Goal: Information Seeking & Learning: Learn about a topic

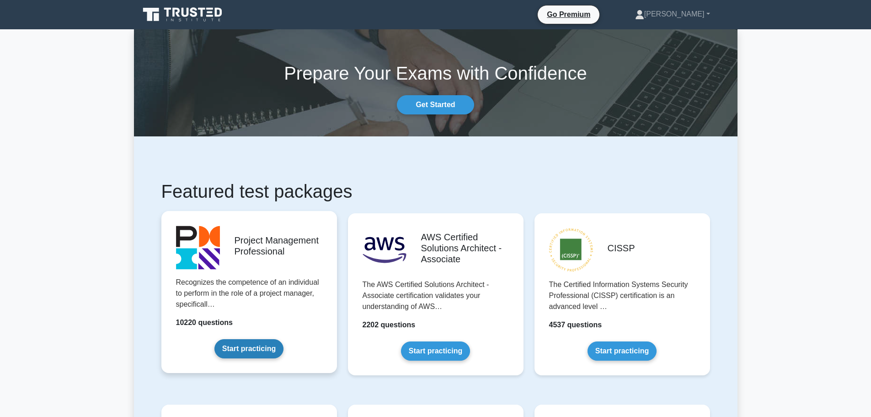
click at [257, 345] on link "Start practicing" at bounding box center [248, 348] width 69 height 19
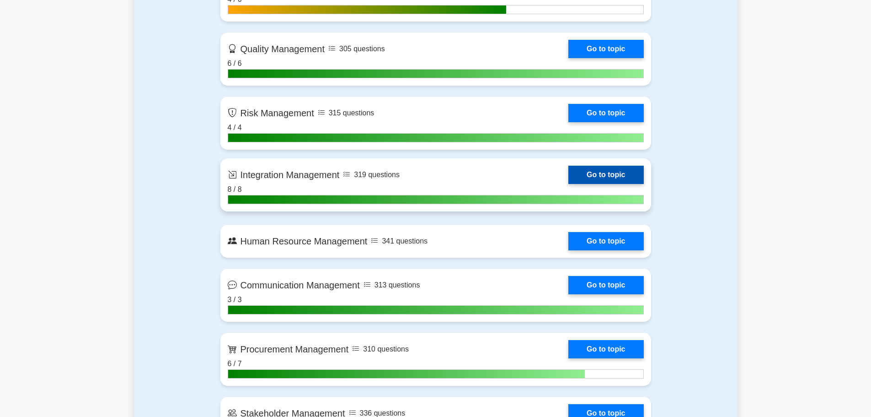
scroll to position [869, 0]
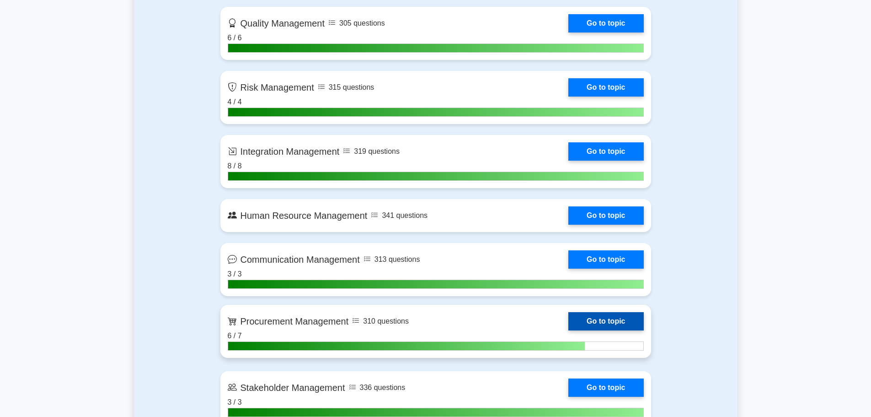
click at [616, 315] on link "Go to topic" at bounding box center [605, 321] width 75 height 18
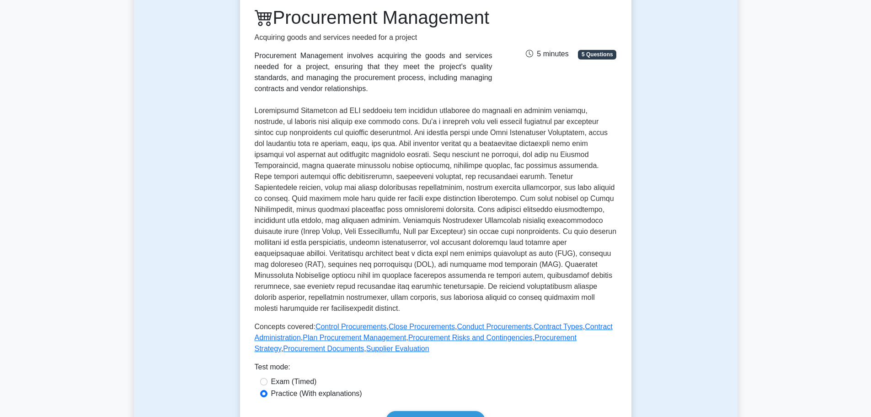
scroll to position [137, 0]
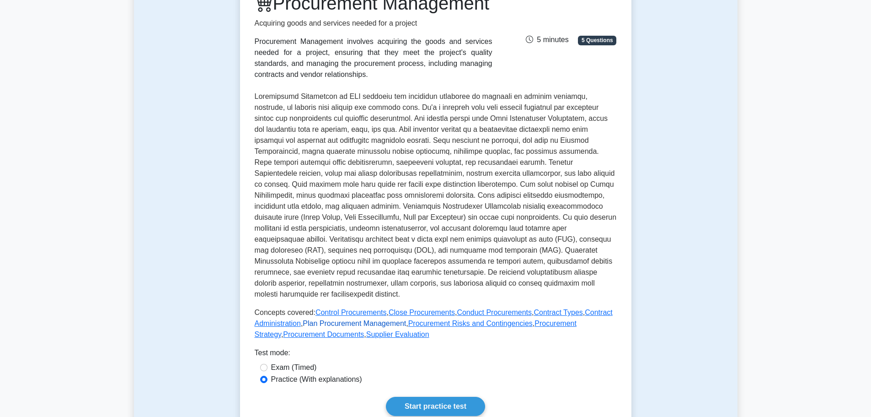
click at [350, 327] on link "Plan Procurement Management" at bounding box center [354, 323] width 103 height 8
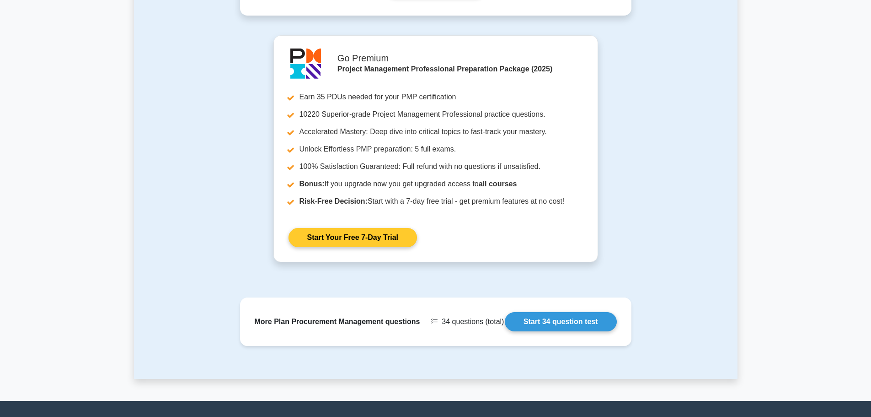
scroll to position [594, 0]
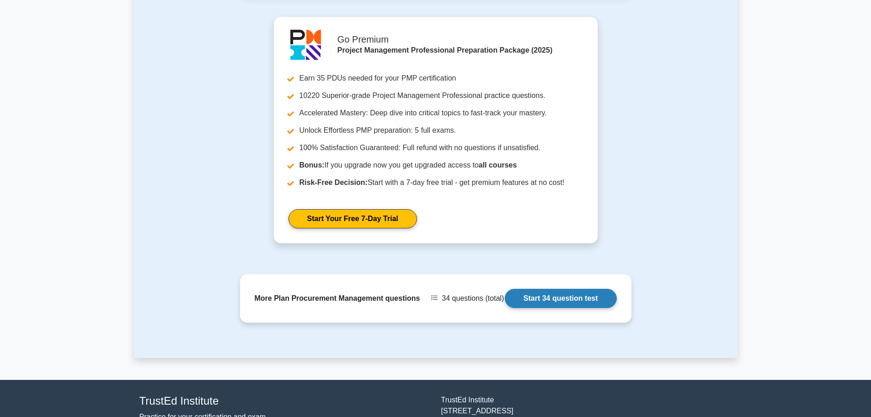
click at [557, 297] on link "Start 34 question test" at bounding box center [561, 298] width 112 height 19
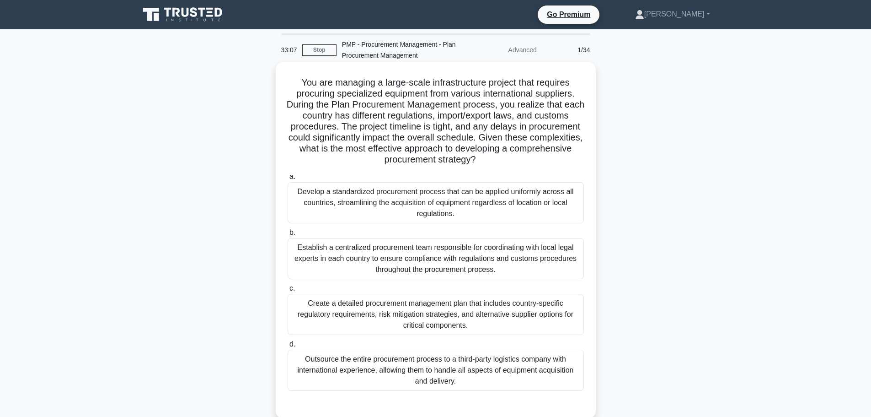
scroll to position [46, 0]
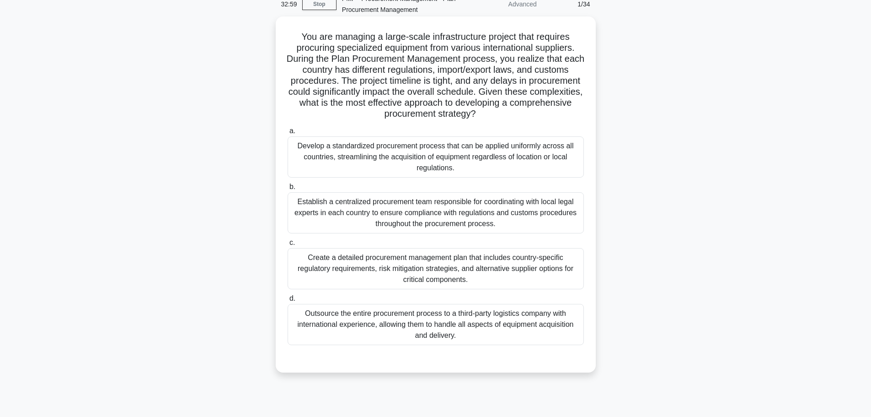
click at [398, 261] on div "Create a detailed procurement management plan that includes country-specific re…" at bounding box center [436, 268] width 296 height 41
click at [288, 246] on input "c. Create a detailed procurement management plan that includes country-specific…" at bounding box center [288, 243] width 0 height 6
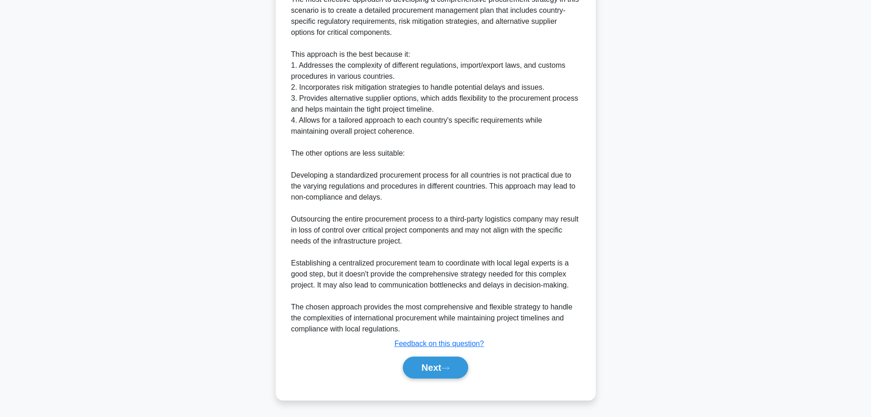
scroll to position [433, 0]
click at [428, 367] on button "Next" at bounding box center [435, 367] width 65 height 22
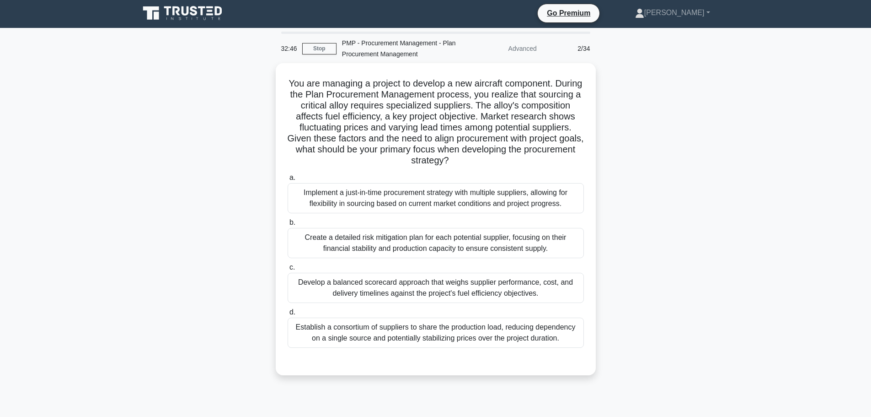
scroll to position [0, 0]
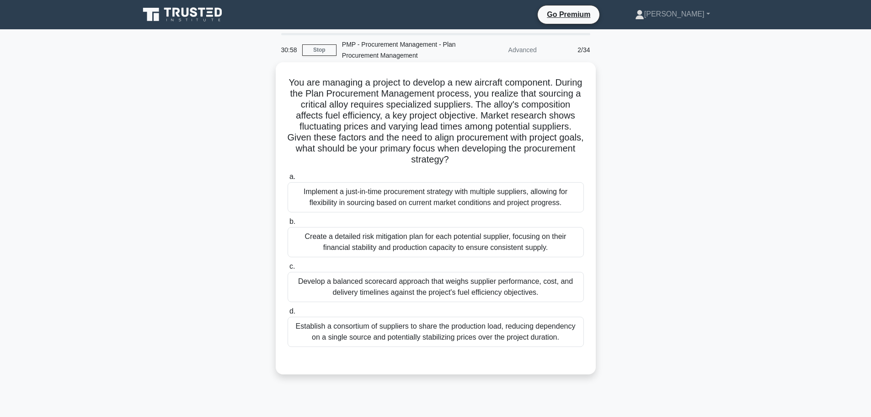
click at [401, 196] on div "Implement a just-in-time procurement strategy with multiple suppliers, allowing…" at bounding box center [436, 197] width 296 height 30
click at [288, 180] on input "a. Implement a just-in-time procurement strategy with multiple suppliers, allow…" at bounding box center [288, 177] width 0 height 6
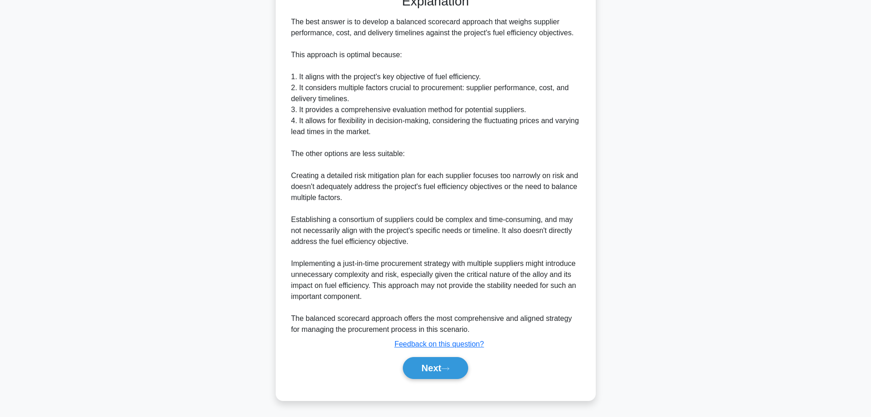
scroll to position [368, 0]
click at [432, 366] on button "Next" at bounding box center [435, 367] width 65 height 22
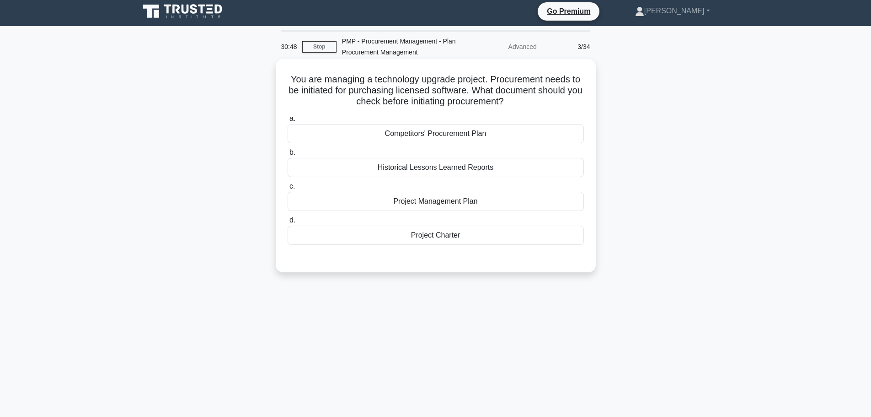
scroll to position [0, 0]
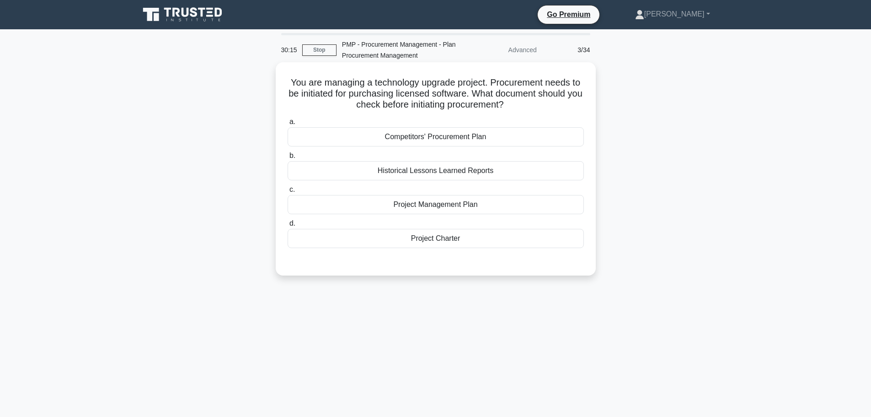
click at [423, 171] on div "Historical Lessons Learned Reports" at bounding box center [436, 170] width 296 height 19
click at [288, 159] on input "b. Historical Lessons Learned Reports" at bounding box center [288, 156] width 0 height 6
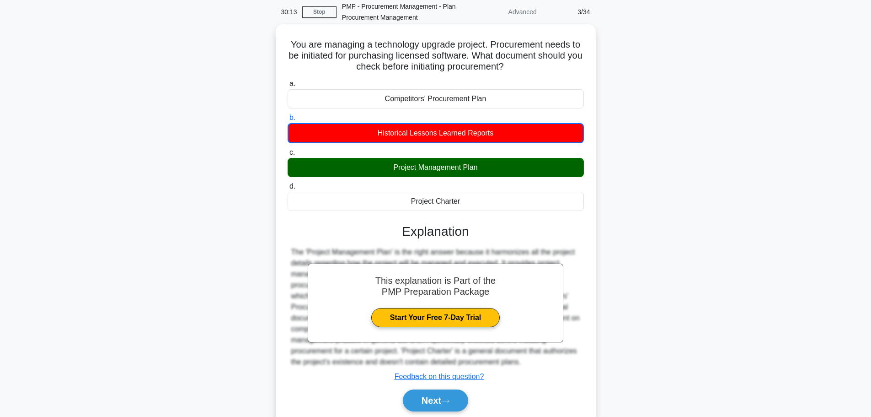
scroll to position [77, 0]
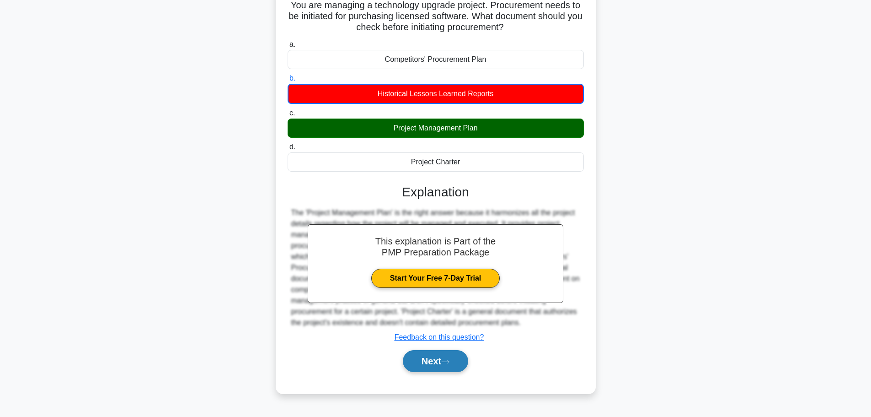
click at [427, 361] on button "Next" at bounding box center [435, 361] width 65 height 22
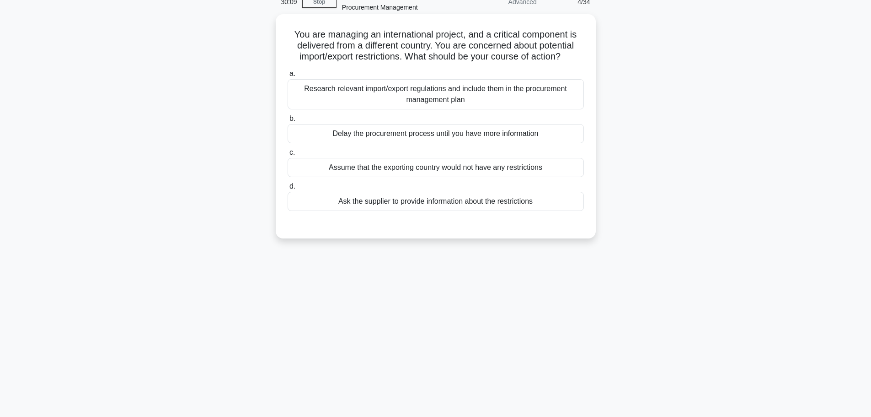
scroll to position [32, 0]
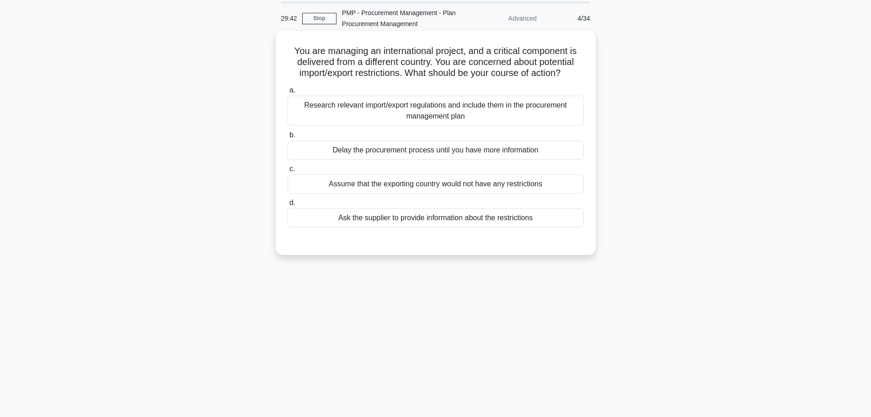
click at [399, 107] on div "Research relevant import/export regulations and include them in the procurement…" at bounding box center [436, 111] width 296 height 30
click at [288, 93] on input "a. Research relevant import/export regulations and include them in the procurem…" at bounding box center [288, 90] width 0 height 6
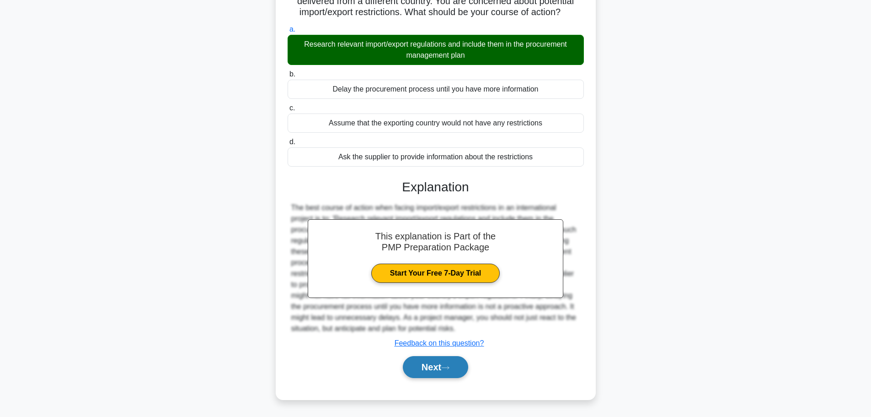
click at [446, 367] on icon at bounding box center [445, 367] width 8 height 5
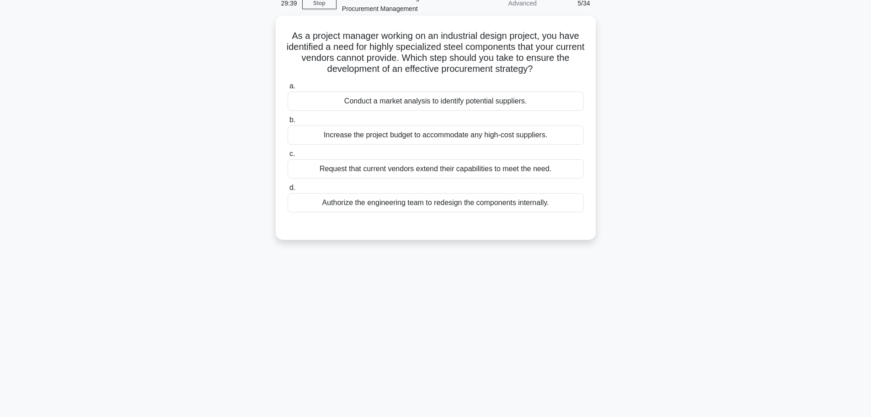
scroll to position [0, 0]
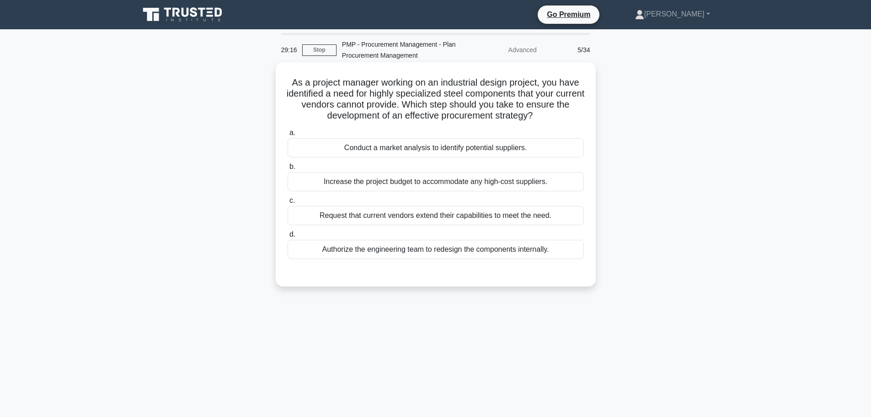
click at [401, 150] on div "Conduct a market analysis to identify potential suppliers." at bounding box center [436, 147] width 296 height 19
click at [288, 136] on input "a. Conduct a market analysis to identify potential suppliers." at bounding box center [288, 133] width 0 height 6
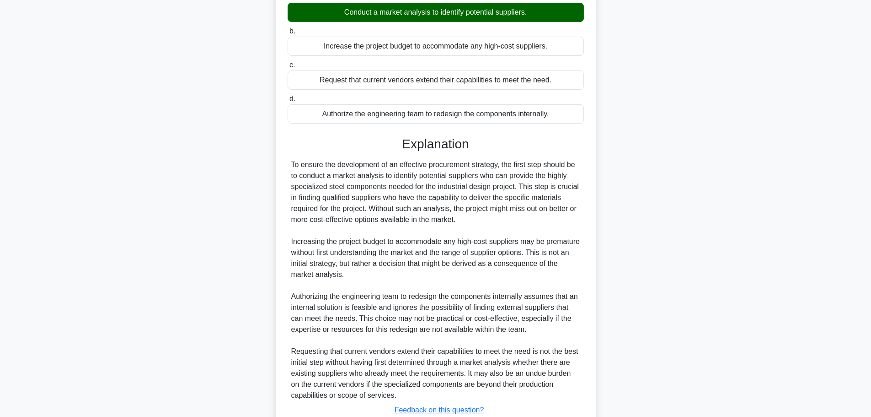
scroll to position [137, 0]
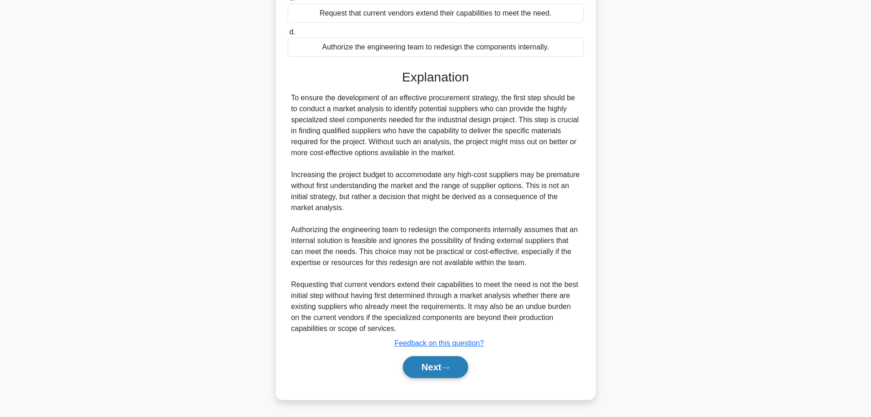
click at [447, 369] on icon at bounding box center [445, 367] width 8 height 5
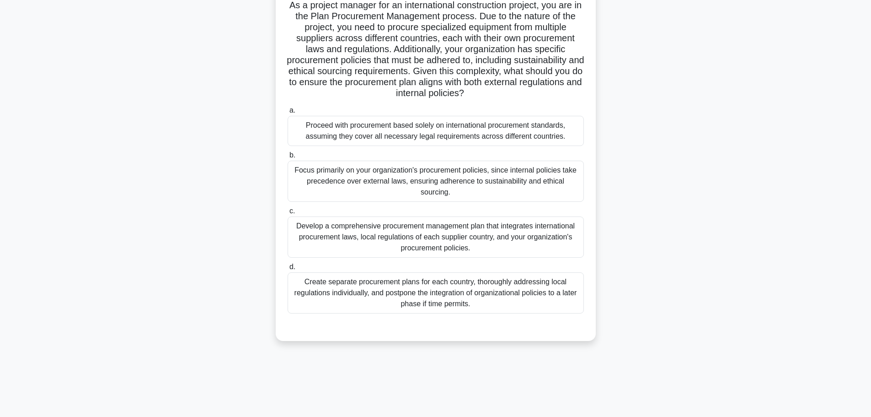
scroll to position [32, 0]
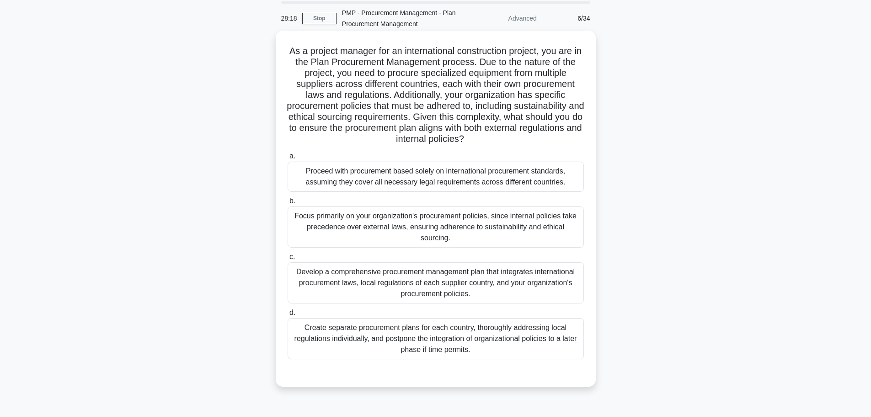
click at [421, 272] on div "Develop a comprehensive procurement management plan that integrates internation…" at bounding box center [436, 282] width 296 height 41
click at [288, 260] on input "c. Develop a comprehensive procurement management plan that integrates internat…" at bounding box center [288, 257] width 0 height 6
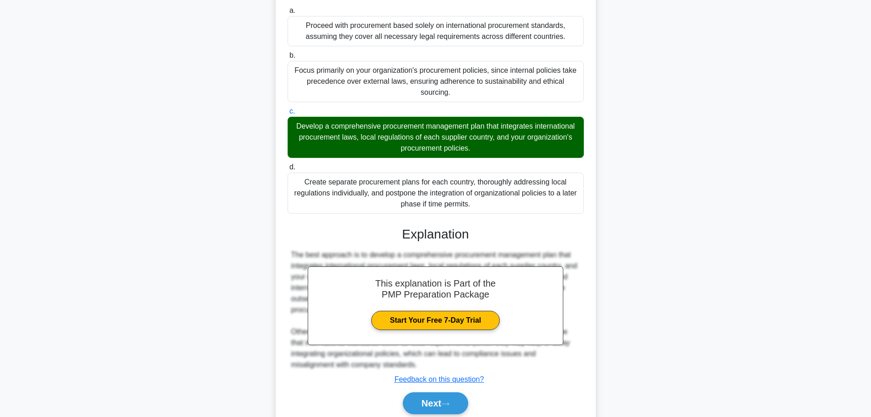
scroll to position [203, 0]
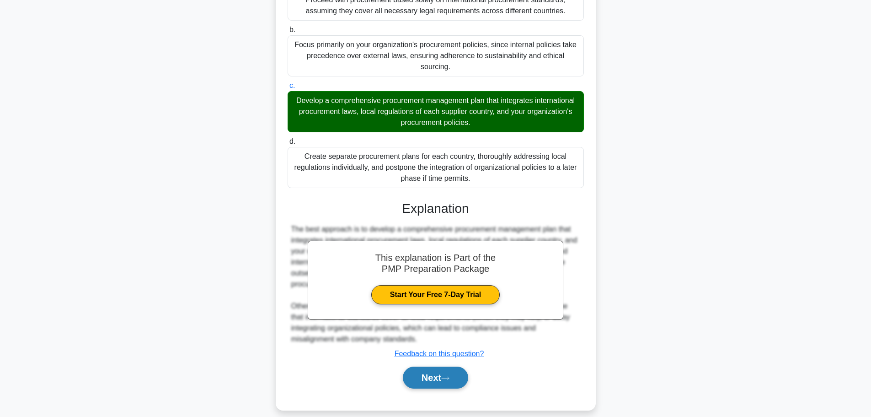
click at [432, 366] on button "Next" at bounding box center [435, 377] width 65 height 22
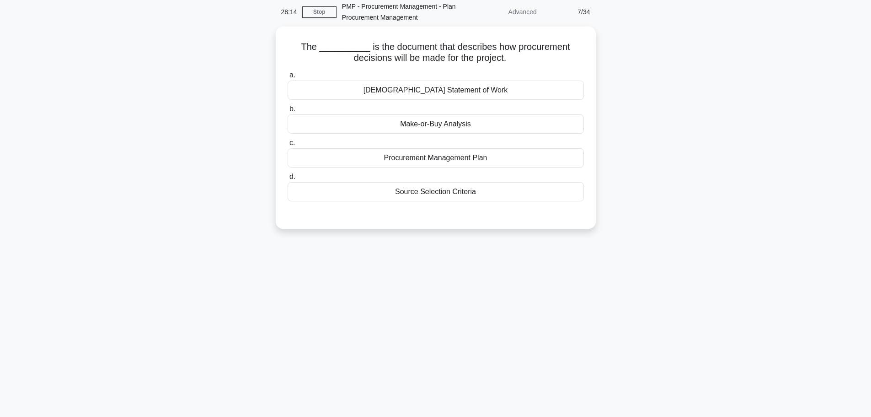
scroll to position [0, 0]
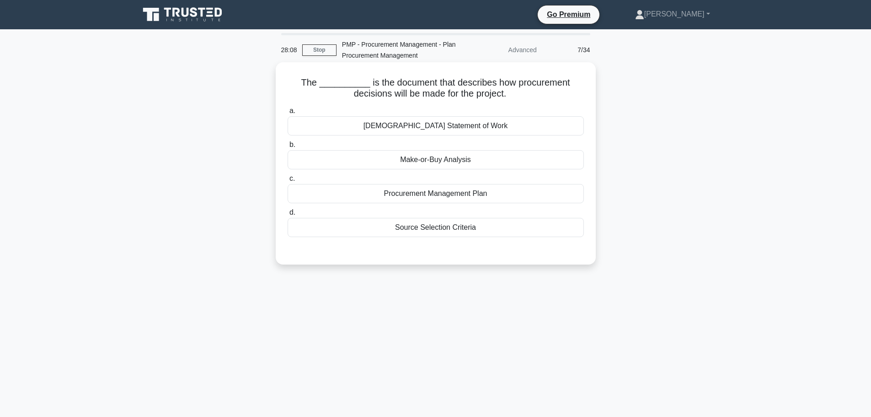
click at [434, 194] on div "Procurement Management Plan" at bounding box center [436, 193] width 296 height 19
click at [288, 182] on input "c. Procurement Management Plan" at bounding box center [288, 179] width 0 height 6
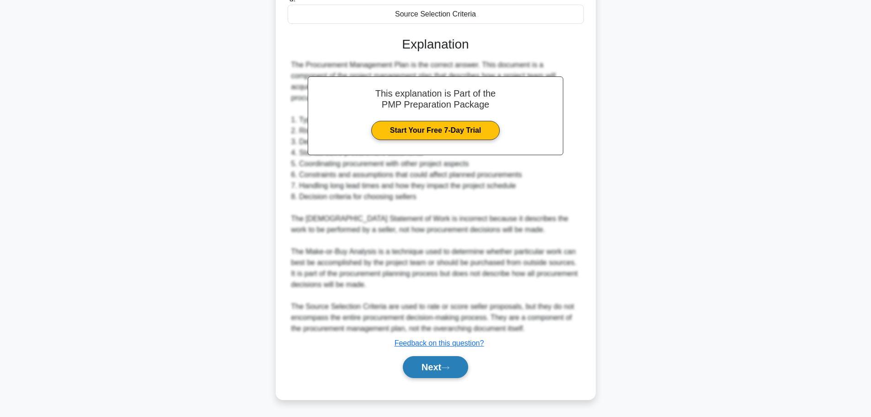
click at [442, 366] on button "Next" at bounding box center [435, 367] width 65 height 22
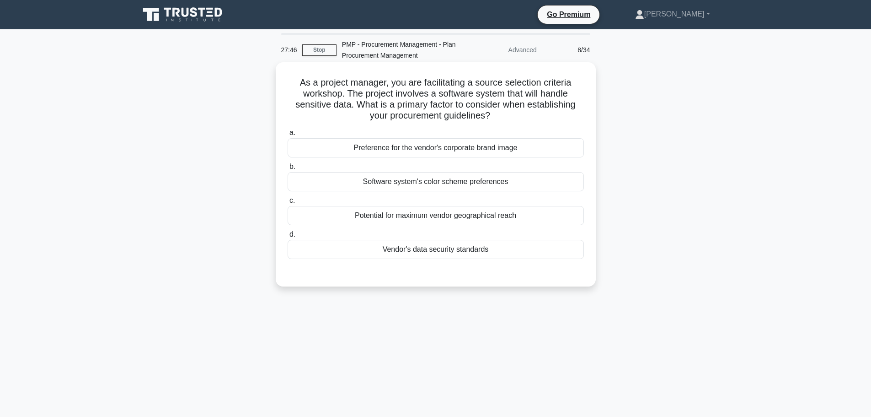
click at [423, 250] on div "Vendor's data security standards" at bounding box center [436, 249] width 296 height 19
click at [288, 237] on input "d. Vendor's data security standards" at bounding box center [288, 234] width 0 height 6
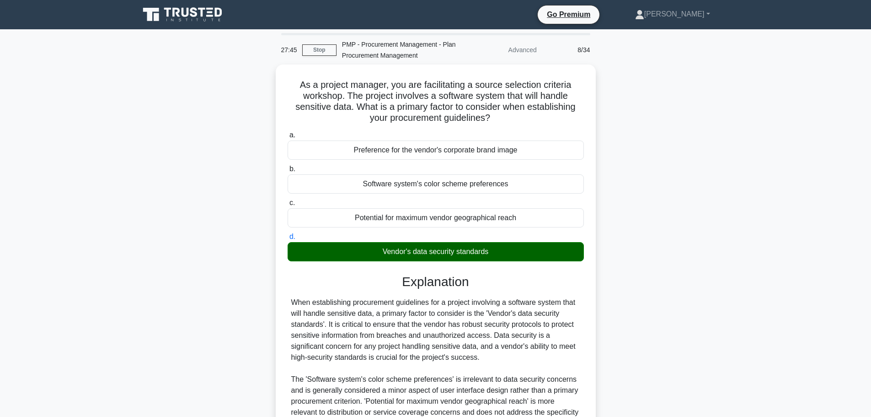
scroll to position [126, 0]
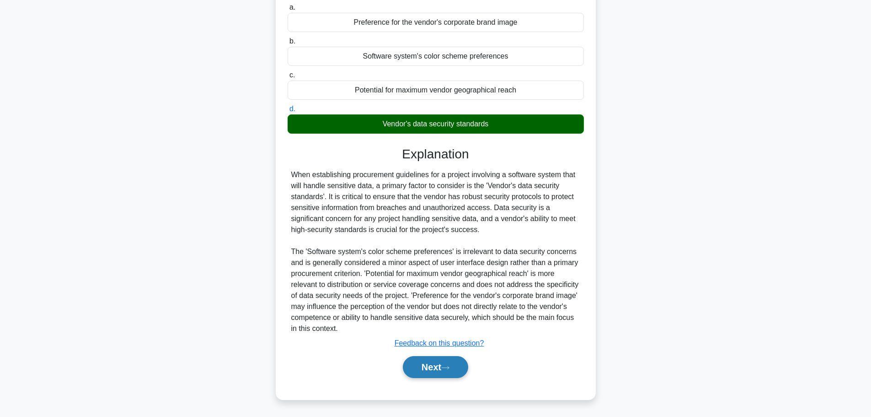
click at [435, 369] on button "Next" at bounding box center [435, 367] width 65 height 22
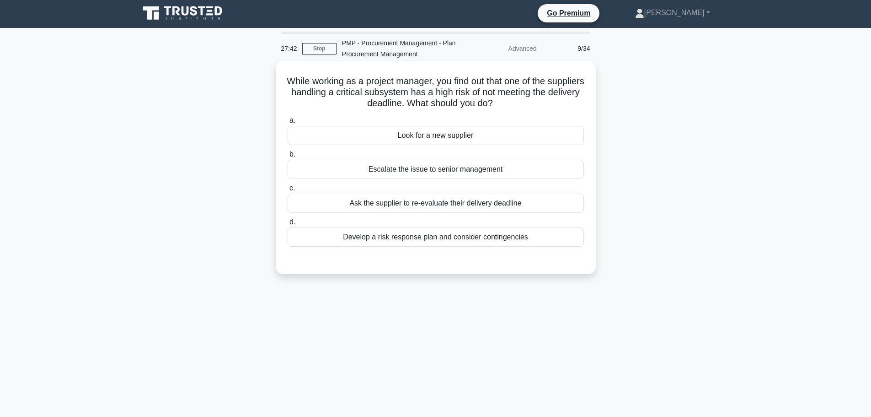
scroll to position [0, 0]
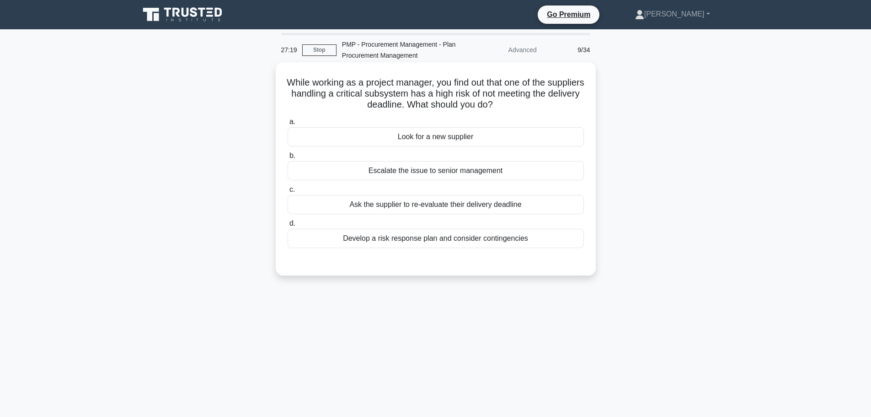
click at [445, 241] on div "Develop a risk response plan and consider contingencies" at bounding box center [436, 238] width 296 height 19
click at [288, 226] on input "d. Develop a risk response plan and consider contingencies" at bounding box center [288, 223] width 0 height 6
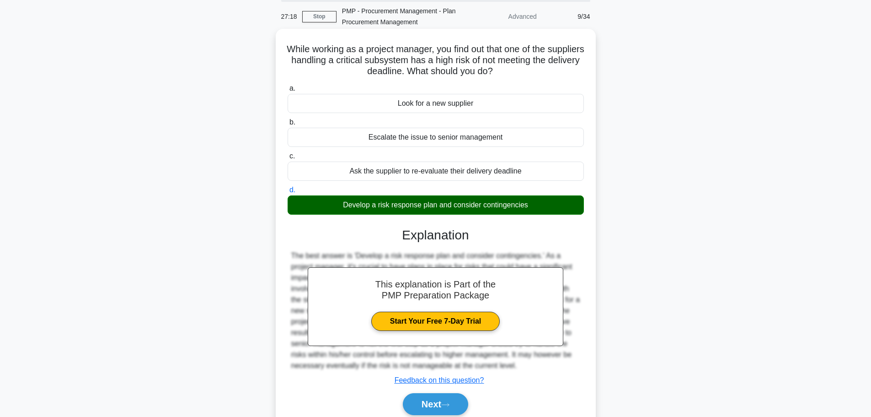
scroll to position [77, 0]
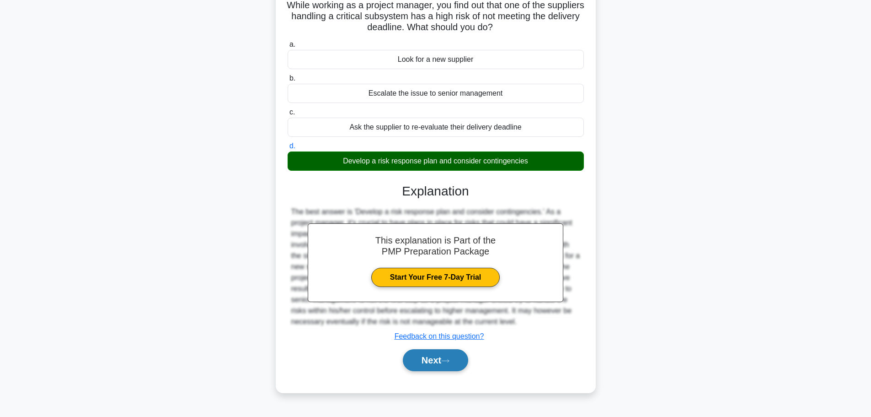
click at [426, 362] on button "Next" at bounding box center [435, 360] width 65 height 22
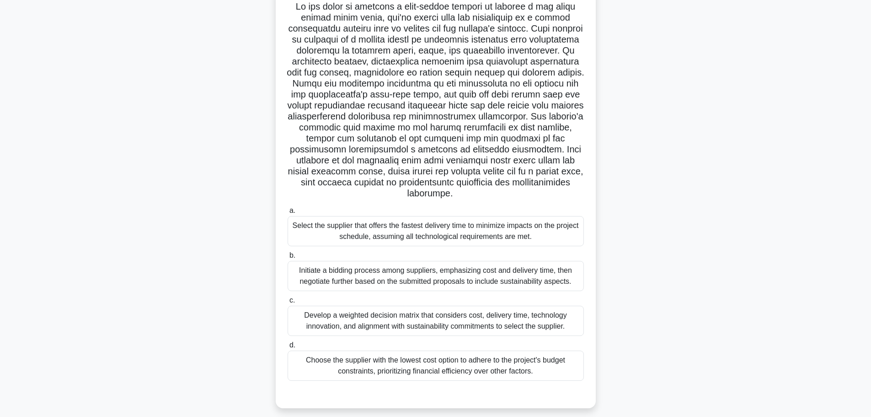
scroll to position [85, 0]
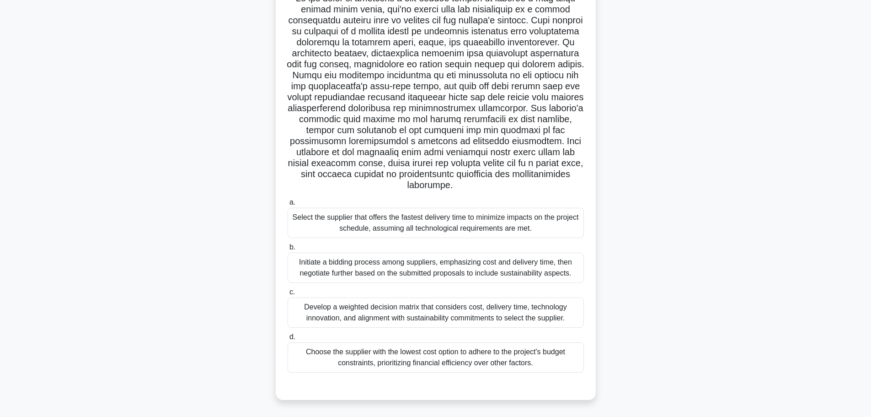
click at [365, 312] on div "Develop a weighted decision matrix that considers cost, delivery time, technolo…" at bounding box center [436, 312] width 296 height 30
click at [288, 295] on input "c. Develop a weighted decision matrix that considers cost, delivery time, techn…" at bounding box center [288, 292] width 0 height 6
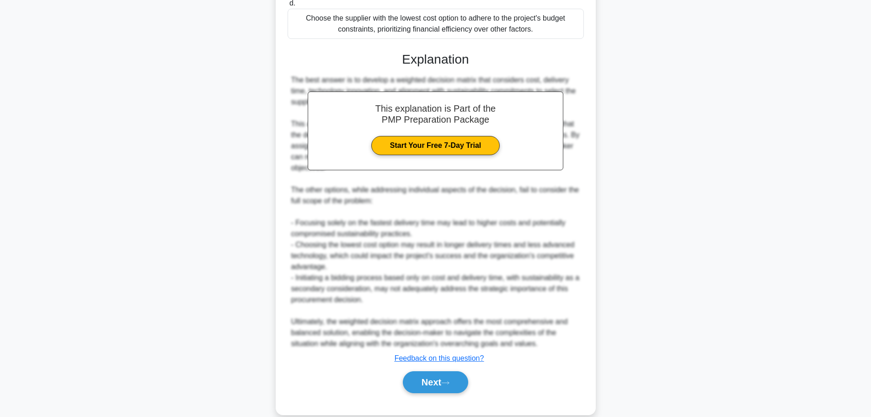
scroll to position [433, 0]
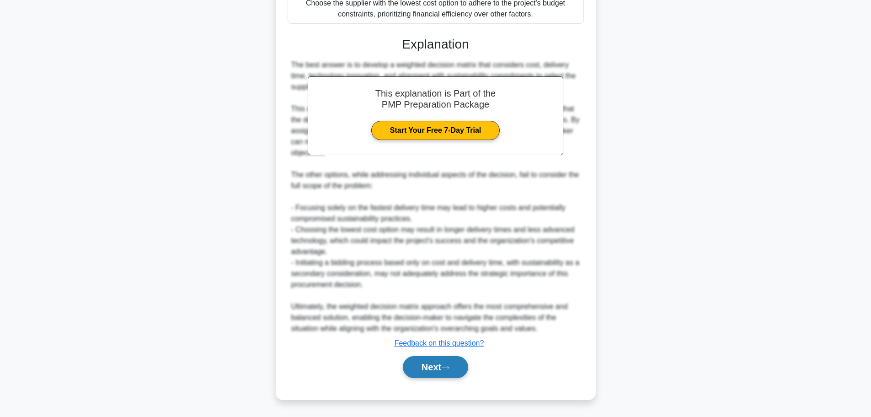
click at [419, 369] on button "Next" at bounding box center [435, 367] width 65 height 22
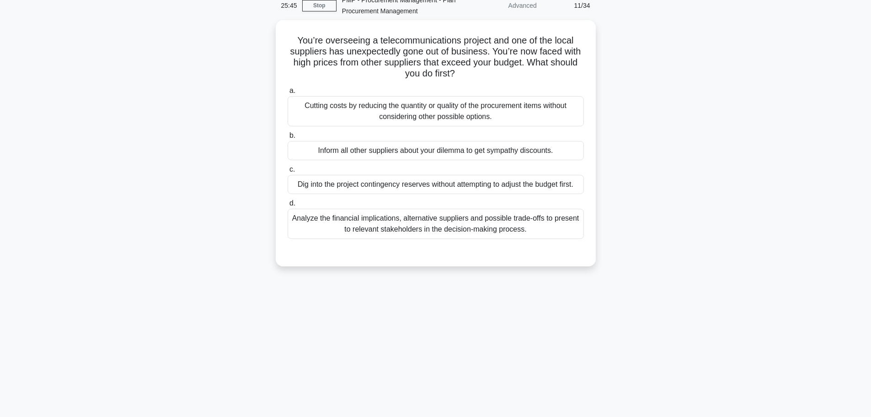
scroll to position [0, 0]
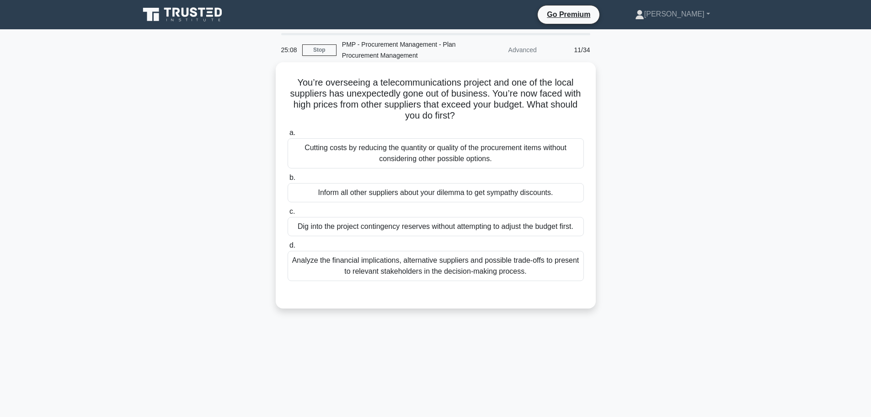
click at [420, 262] on div "Analyze the financial implications, alternative suppliers and possible trade-of…" at bounding box center [436, 266] width 296 height 30
click at [288, 248] on input "d. Analyze the financial implications, alternative suppliers and possible trade…" at bounding box center [288, 245] width 0 height 6
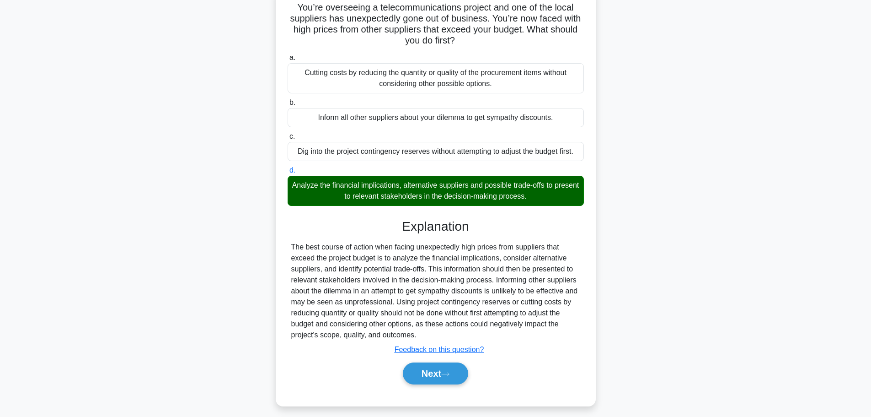
scroll to position [82, 0]
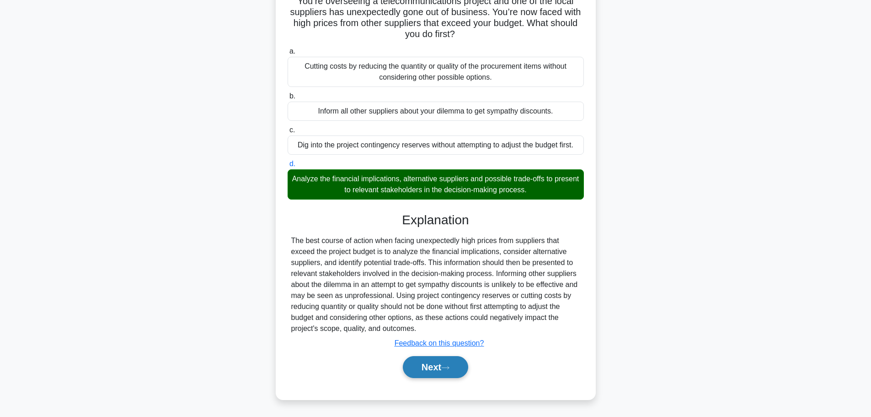
click at [434, 366] on button "Next" at bounding box center [435, 367] width 65 height 22
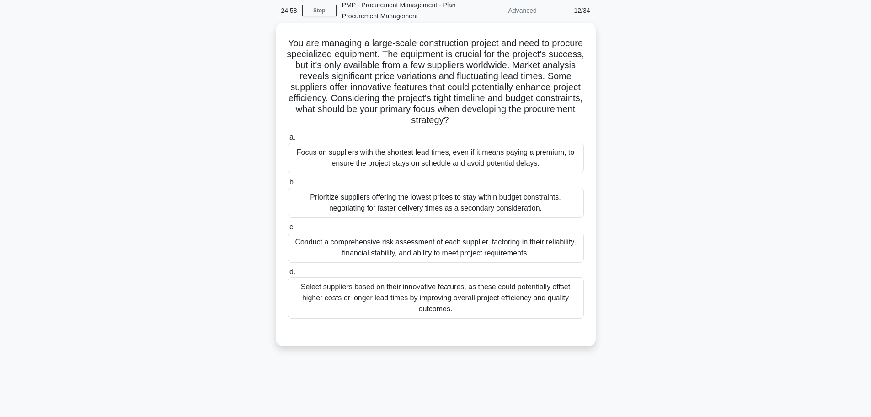
scroll to position [0, 0]
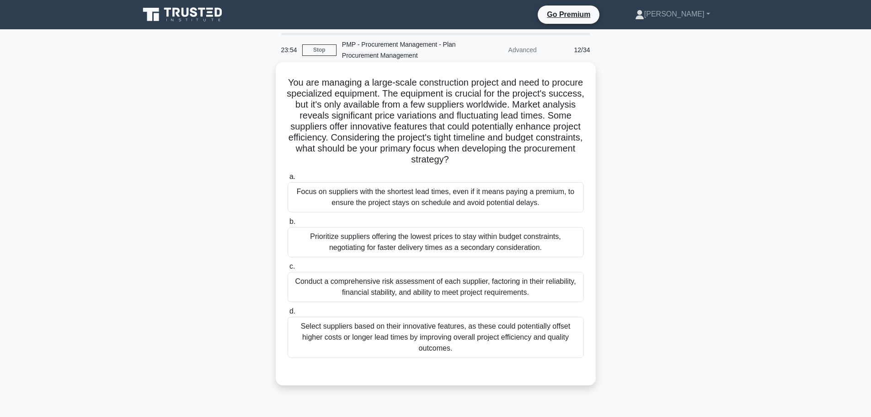
click at [393, 292] on div "Conduct a comprehensive risk assessment of each supplier, factoring in their re…" at bounding box center [436, 287] width 296 height 30
click at [288, 269] on input "c. Conduct a comprehensive risk assessment of each supplier, factoring in their…" at bounding box center [288, 266] width 0 height 6
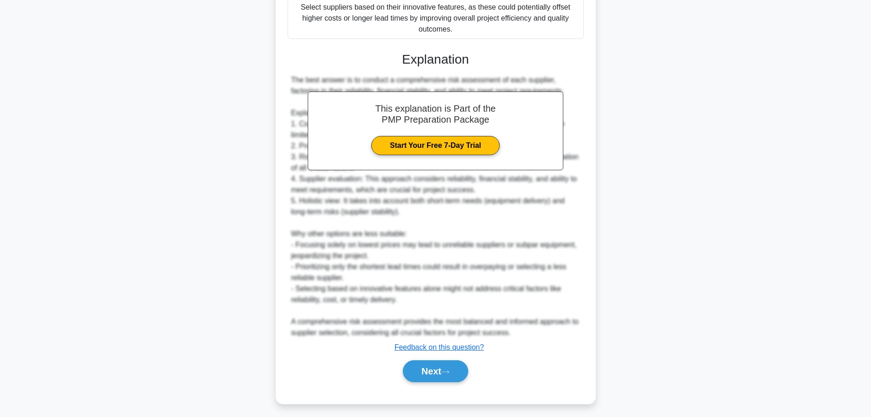
scroll to position [323, 0]
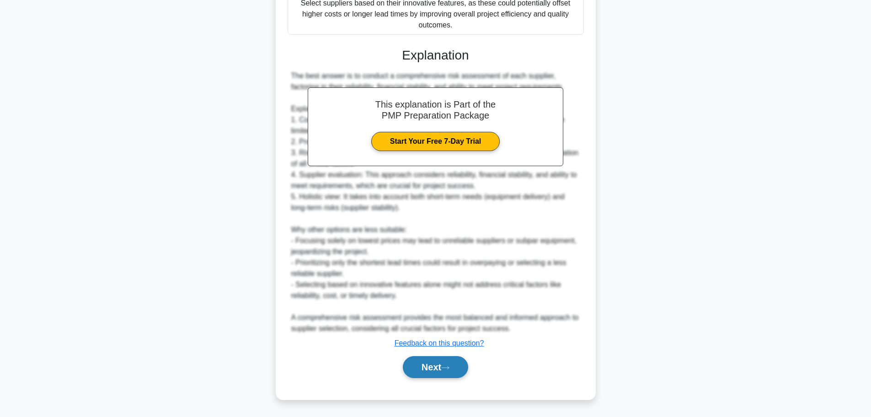
click at [440, 369] on button "Next" at bounding box center [435, 367] width 65 height 22
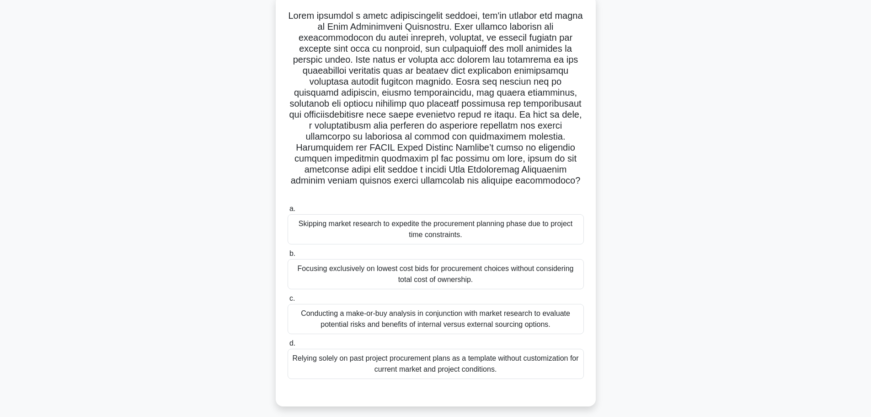
scroll to position [77, 0]
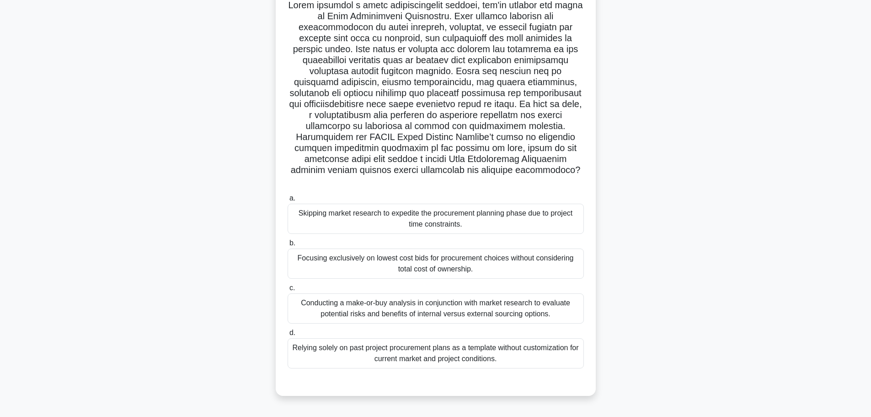
click at [446, 298] on div "Conducting a make-or-buy analysis in conjunction with market research to evalua…" at bounding box center [436, 308] width 296 height 30
click at [288, 291] on input "c. Conducting a make-or-buy analysis in conjunction with market research to eva…" at bounding box center [288, 288] width 0 height 6
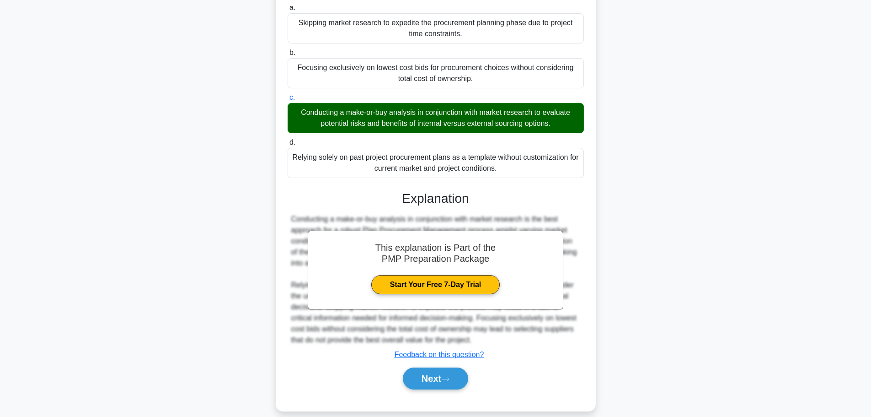
scroll to position [268, 0]
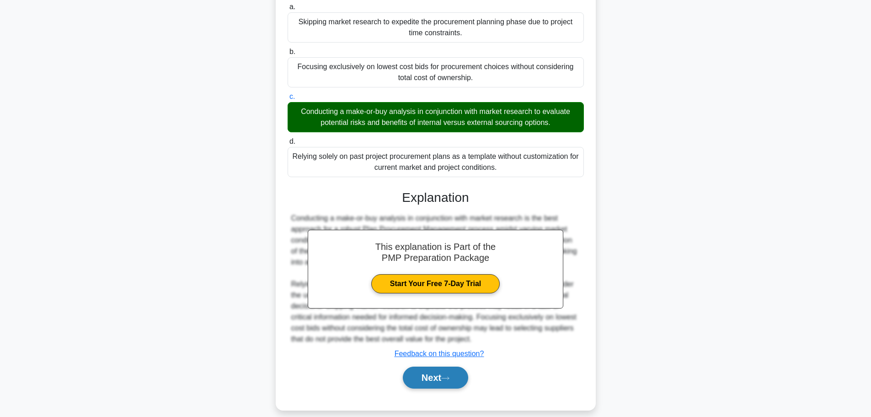
click at [436, 368] on button "Next" at bounding box center [435, 377] width 65 height 22
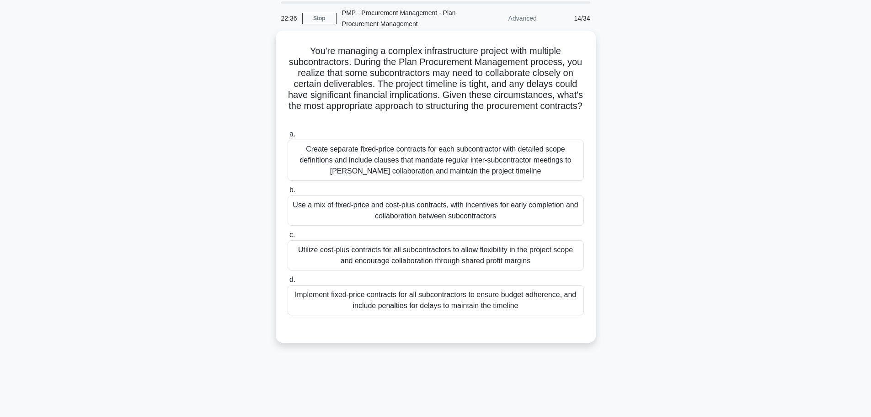
scroll to position [0, 0]
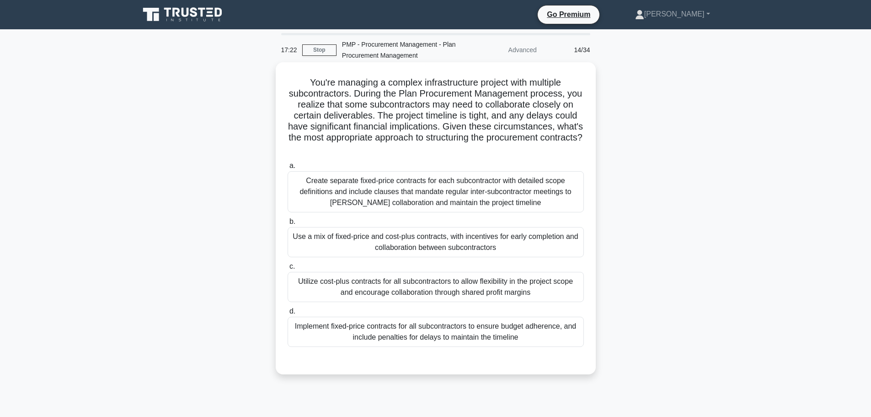
click at [396, 333] on div "Implement fixed-price contracts for all subcontractors to ensure budget adheren…" at bounding box center [436, 331] width 296 height 30
click at [288, 314] on input "d. Implement fixed-price contracts for all subcontractors to ensure budget adhe…" at bounding box center [288, 311] width 0 height 6
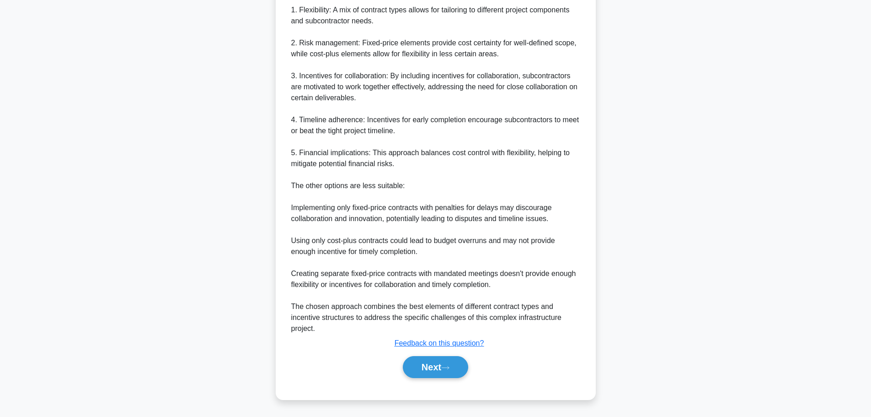
scroll to position [445, 0]
click at [433, 365] on button "Next" at bounding box center [435, 367] width 65 height 22
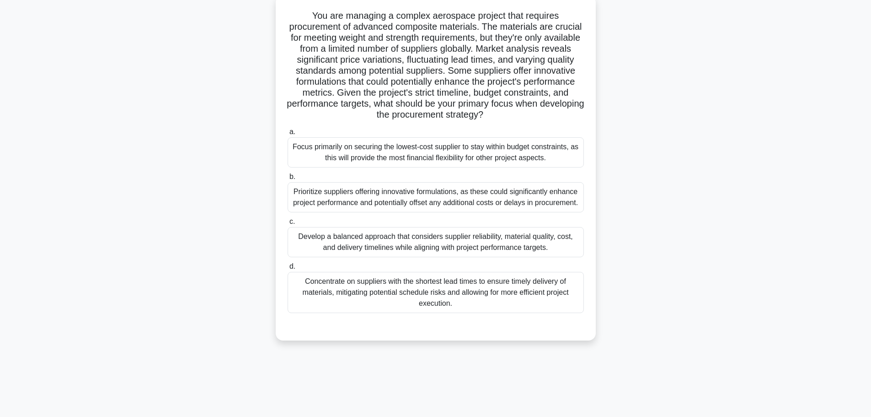
scroll to position [32, 0]
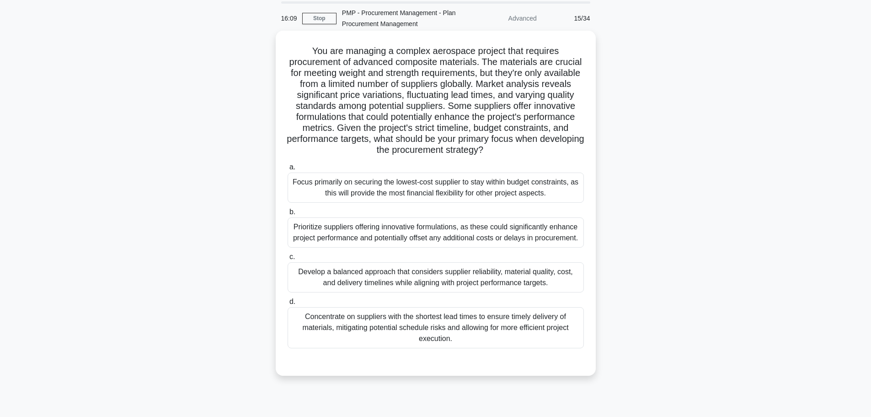
click at [417, 277] on div "Develop a balanced approach that considers supplier reliability, material quali…" at bounding box center [436, 277] width 296 height 30
click at [288, 260] on input "c. Develop a balanced approach that considers supplier reliability, material qu…" at bounding box center [288, 257] width 0 height 6
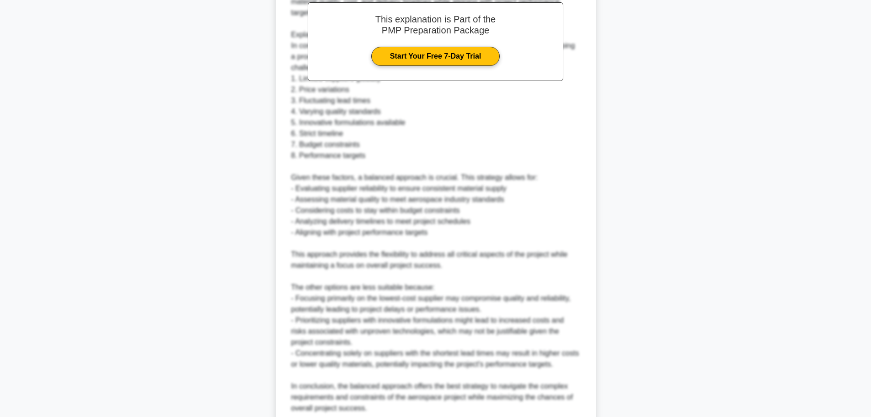
scroll to position [510, 0]
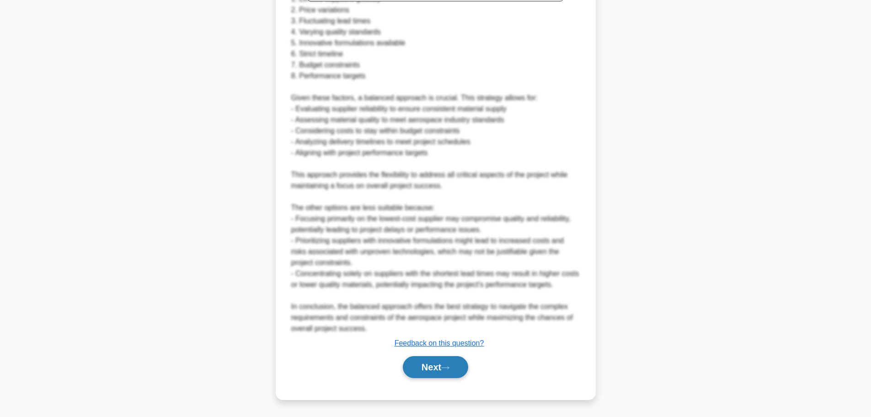
click at [426, 367] on button "Next" at bounding box center [435, 367] width 65 height 22
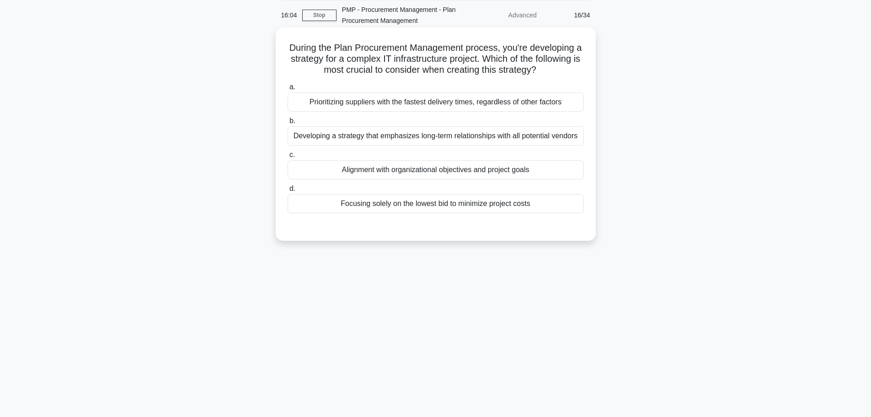
scroll to position [0, 0]
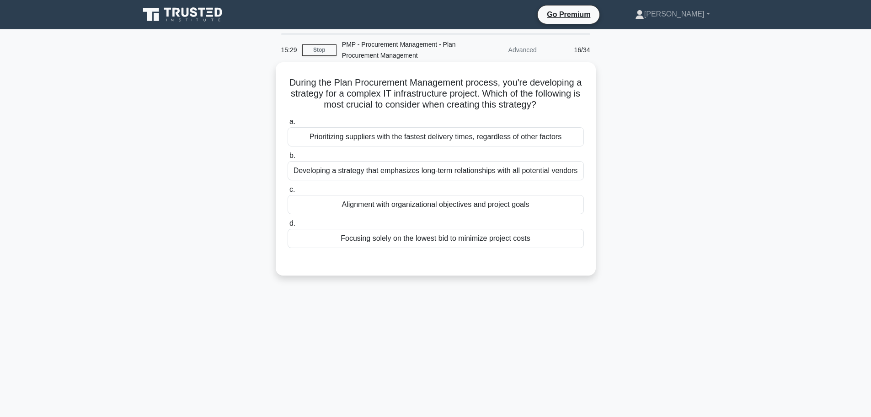
click at [393, 205] on div "Alignment with organizational objectives and project goals" at bounding box center [436, 204] width 296 height 19
click at [288, 193] on input "c. Alignment with organizational objectives and project goals" at bounding box center [288, 190] width 0 height 6
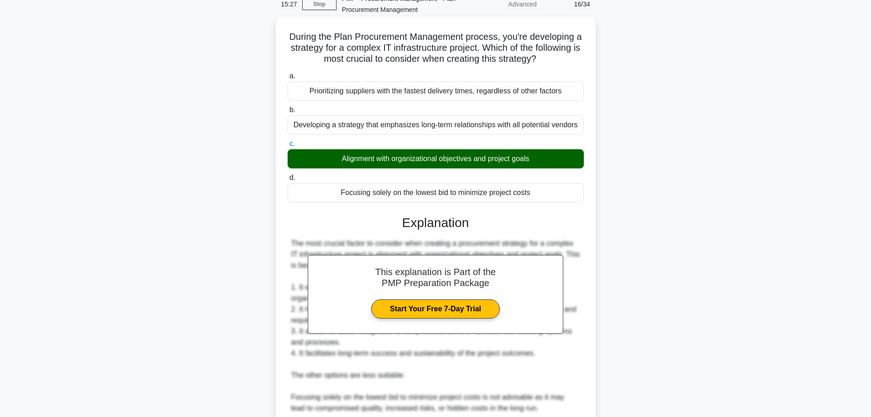
scroll to position [229, 0]
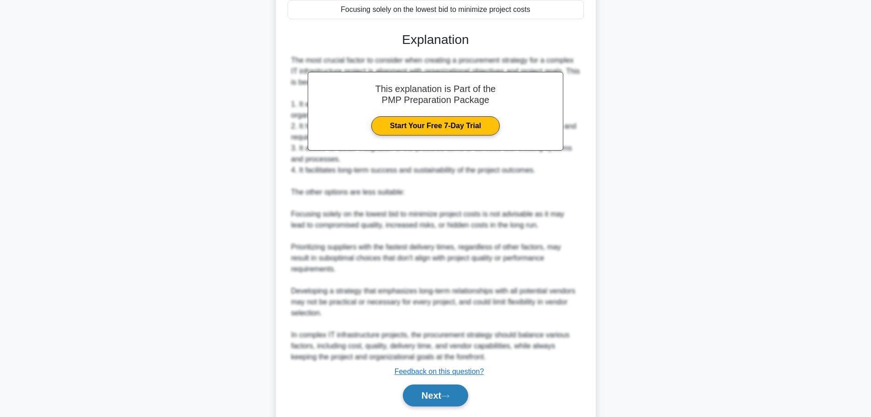
click at [430, 387] on button "Next" at bounding box center [435, 395] width 65 height 22
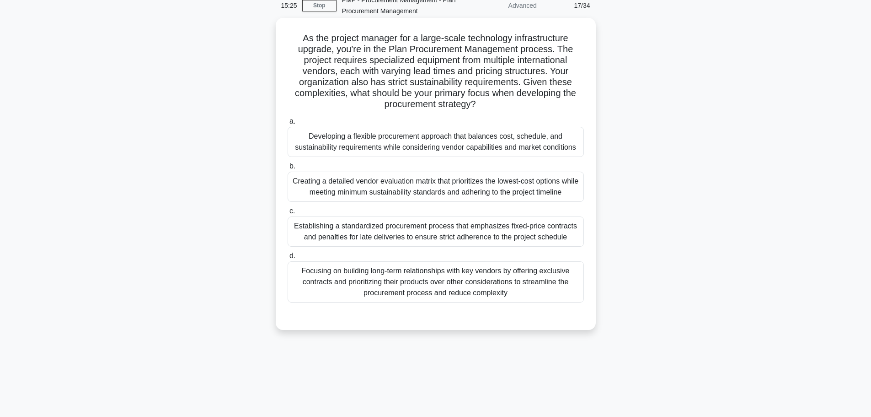
scroll to position [0, 0]
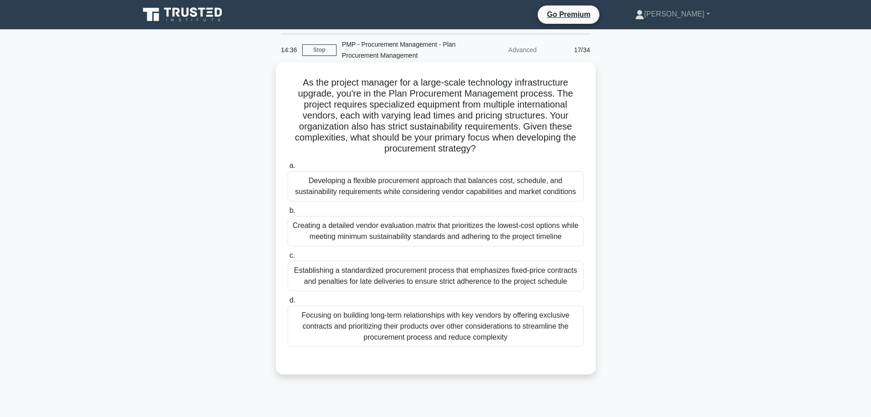
click at [362, 193] on div "Developing a flexible procurement approach that balances cost, schedule, and su…" at bounding box center [436, 186] width 296 height 30
click at [288, 169] on input "a. Developing a flexible procurement approach that balances cost, schedule, and…" at bounding box center [288, 166] width 0 height 6
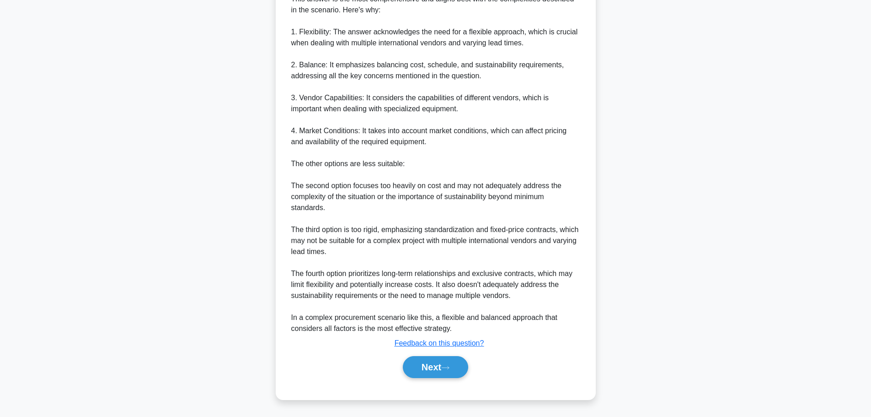
scroll to position [444, 0]
click at [443, 368] on button "Next" at bounding box center [435, 367] width 65 height 22
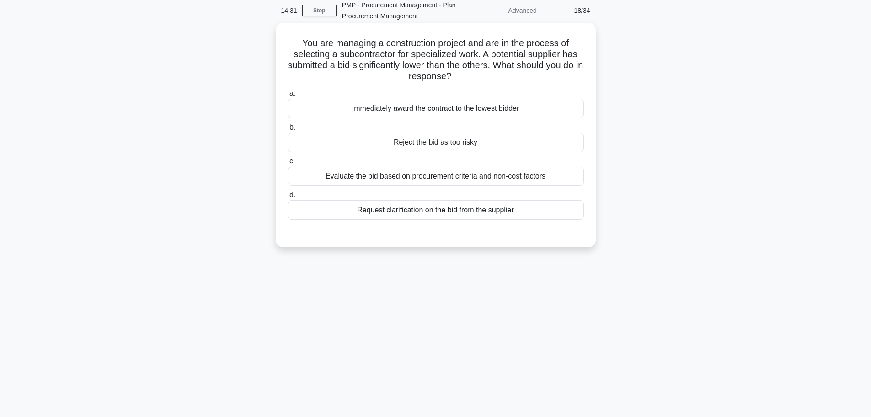
scroll to position [0, 0]
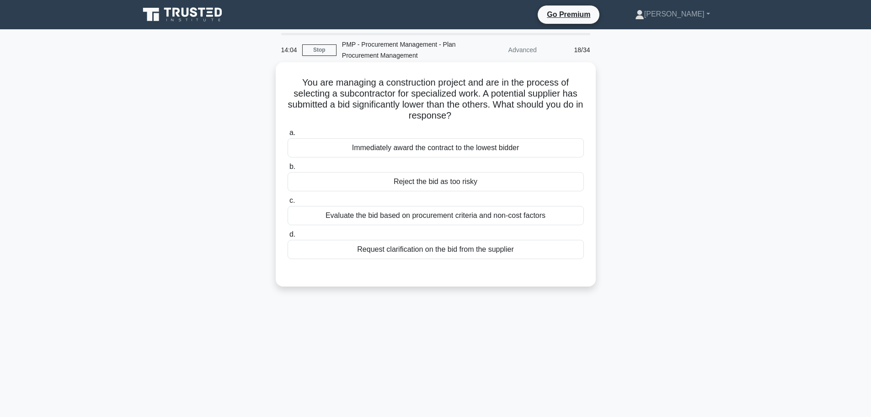
click at [374, 218] on div "Evaluate the bid based on procurement criteria and non-cost factors" at bounding box center [436, 215] width 296 height 19
click at [288, 203] on input "c. Evaluate the bid based on procurement criteria and non-cost factors" at bounding box center [288, 201] width 0 height 6
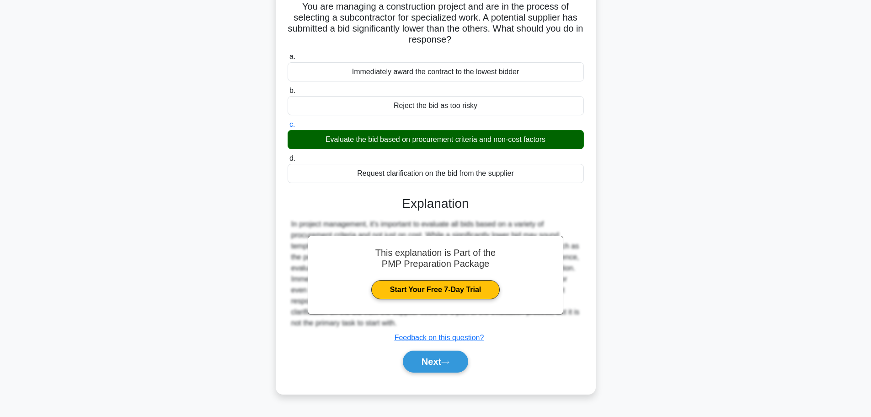
scroll to position [77, 0]
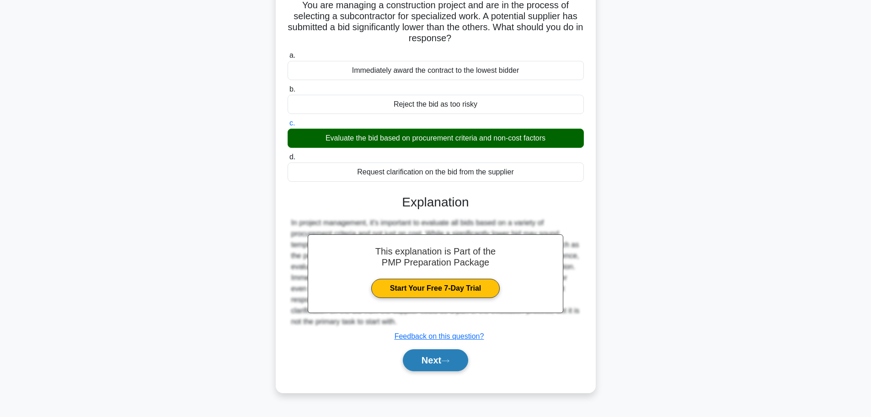
click at [439, 353] on button "Next" at bounding box center [435, 360] width 65 height 22
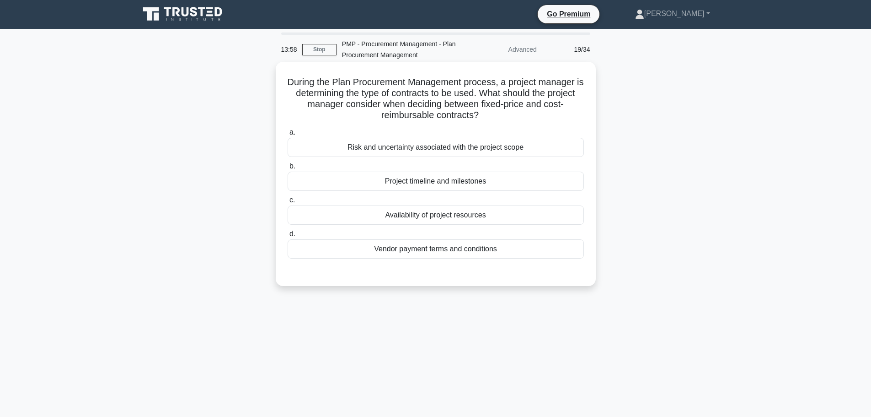
scroll to position [0, 0]
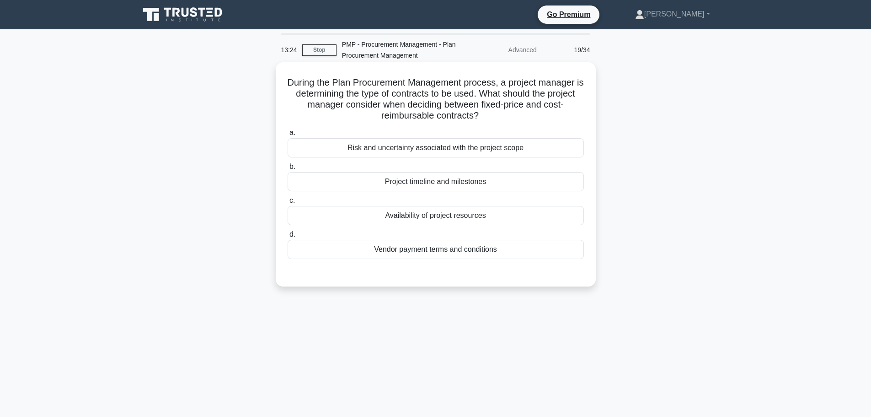
click at [444, 150] on div "Risk and uncertainty associated with the project scope" at bounding box center [436, 147] width 296 height 19
click at [288, 136] on input "a. Risk and uncertainty associated with the project scope" at bounding box center [288, 133] width 0 height 6
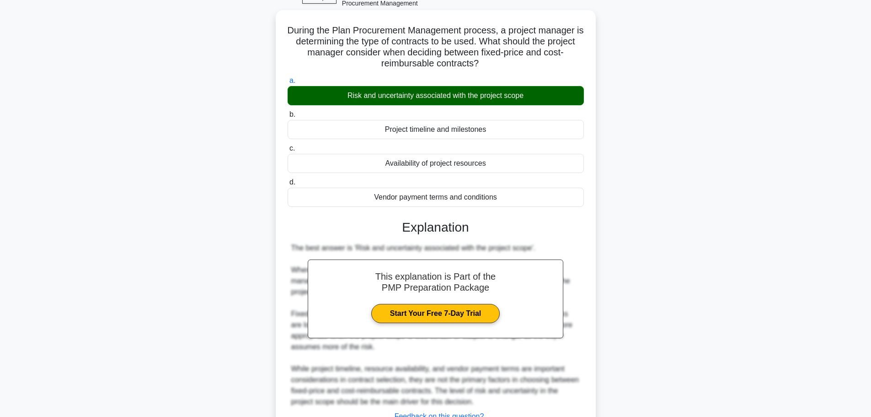
scroll to position [126, 0]
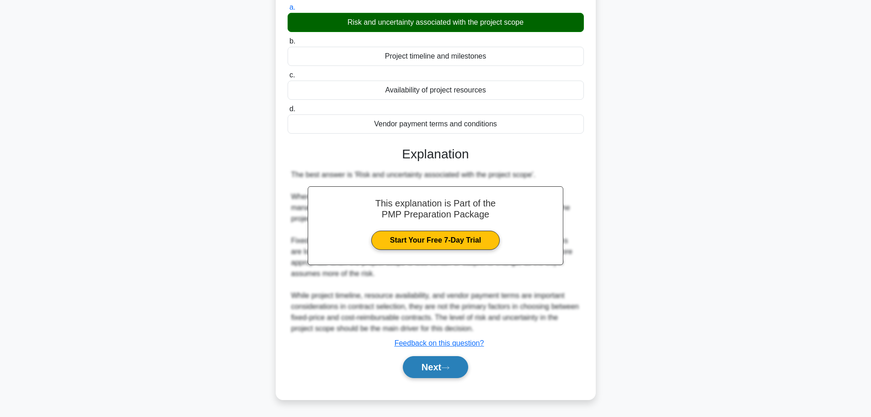
click at [441, 364] on button "Next" at bounding box center [435, 367] width 65 height 22
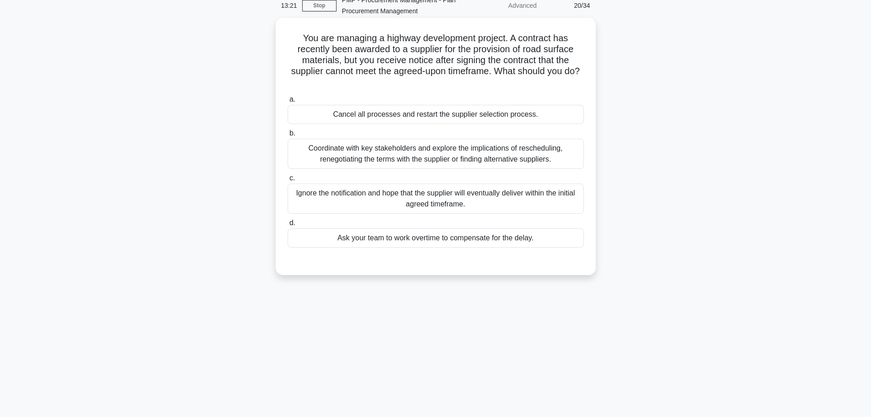
scroll to position [0, 0]
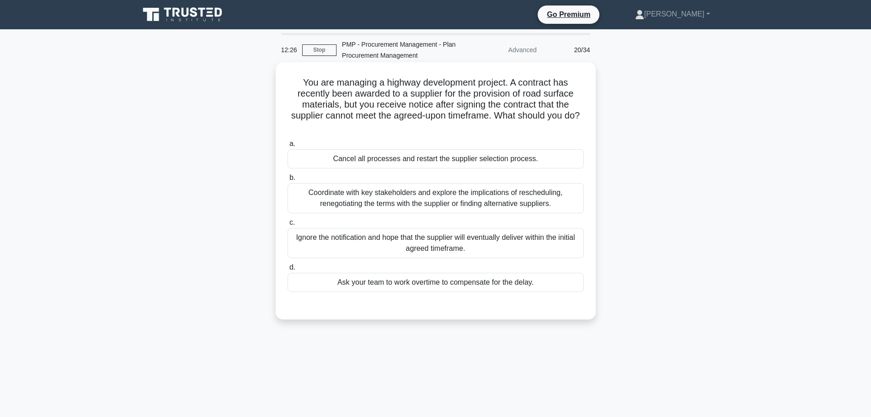
click at [401, 196] on div "Coordinate with key stakeholders and explore the implications of rescheduling, …" at bounding box center [436, 198] width 296 height 30
click at [288, 181] on input "b. Coordinate with key stakeholders and explore the implications of reschedulin…" at bounding box center [288, 178] width 0 height 6
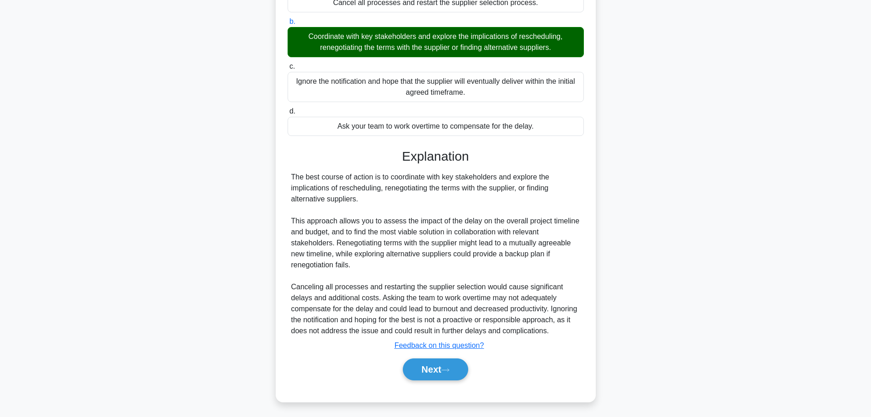
scroll to position [170, 0]
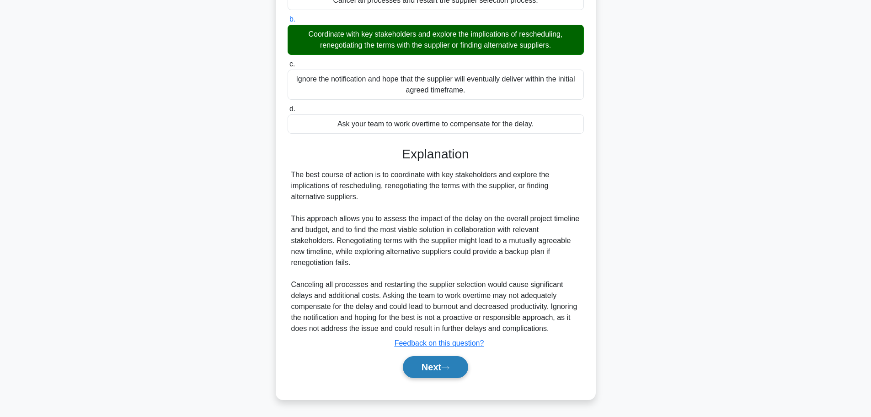
click at [434, 365] on button "Next" at bounding box center [435, 367] width 65 height 22
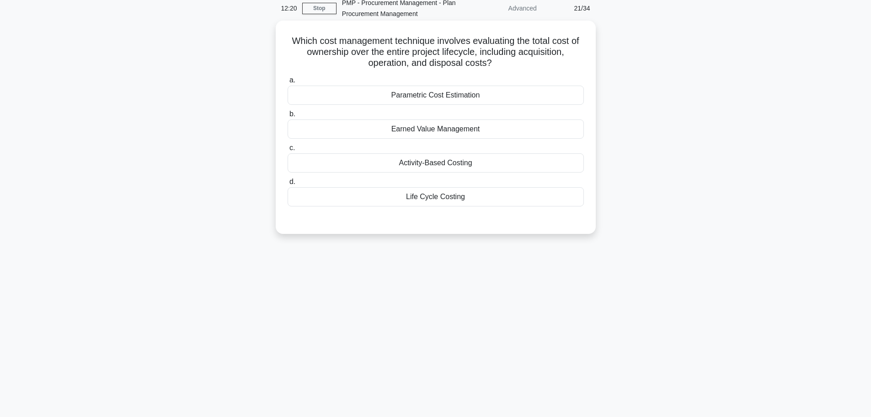
scroll to position [0, 0]
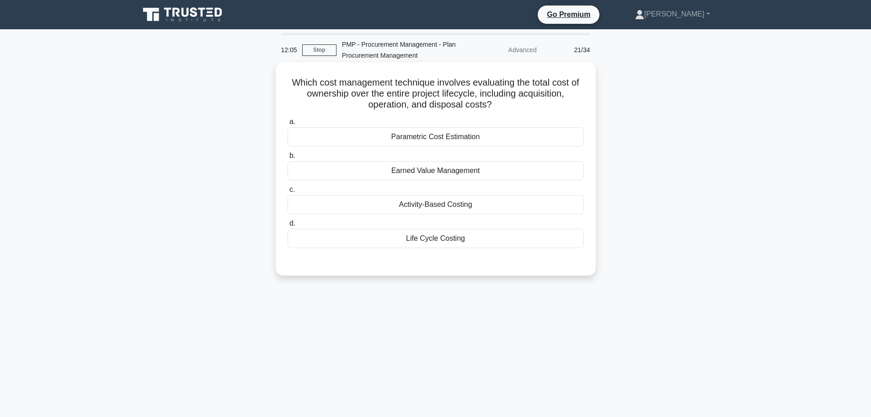
click at [423, 169] on div "Earned Value Management" at bounding box center [436, 170] width 296 height 19
click at [288, 159] on input "b. Earned Value Management" at bounding box center [288, 156] width 0 height 6
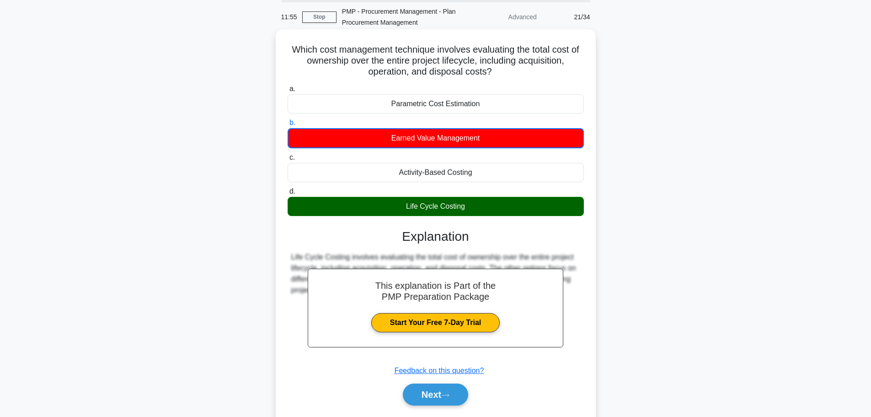
scroll to position [77, 0]
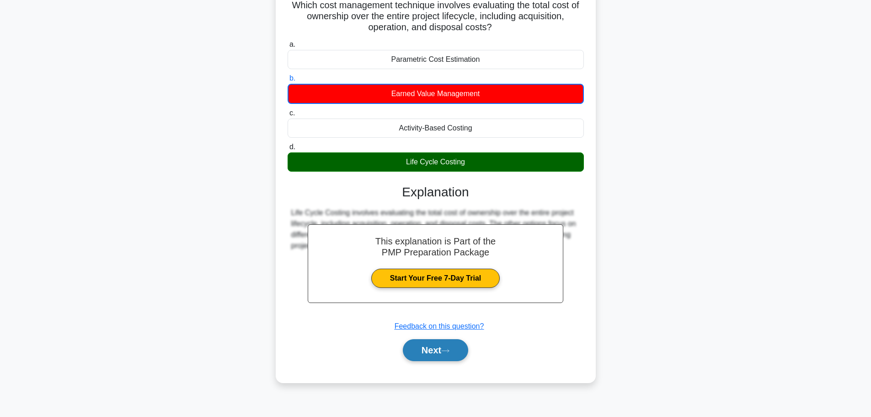
click at [431, 357] on button "Next" at bounding box center [435, 350] width 65 height 22
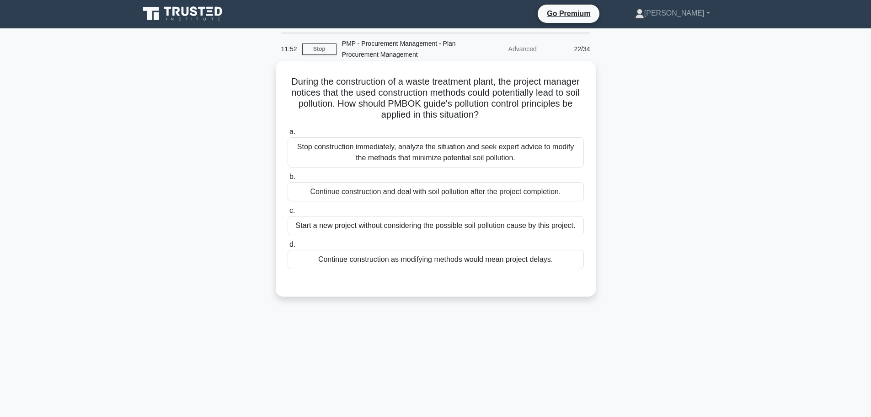
scroll to position [0, 0]
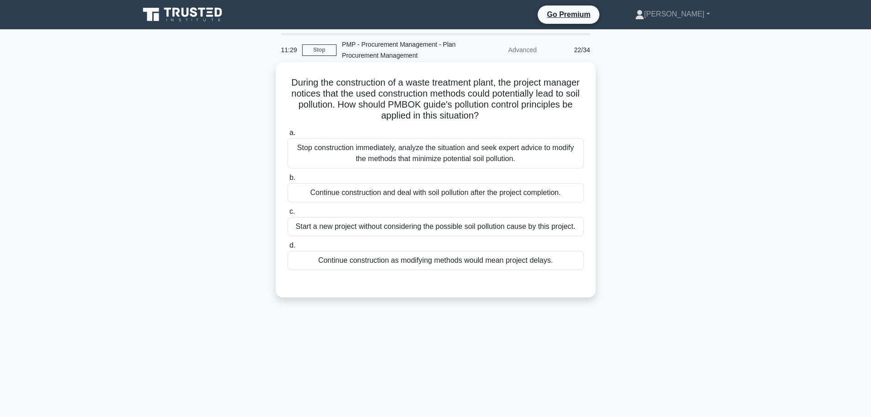
click at [416, 150] on div "Stop construction immediately, analyze the situation and seek expert advice to …" at bounding box center [436, 153] width 296 height 30
click at [288, 136] on input "a. Stop construction immediately, analyze the situation and seek expert advice …" at bounding box center [288, 133] width 0 height 6
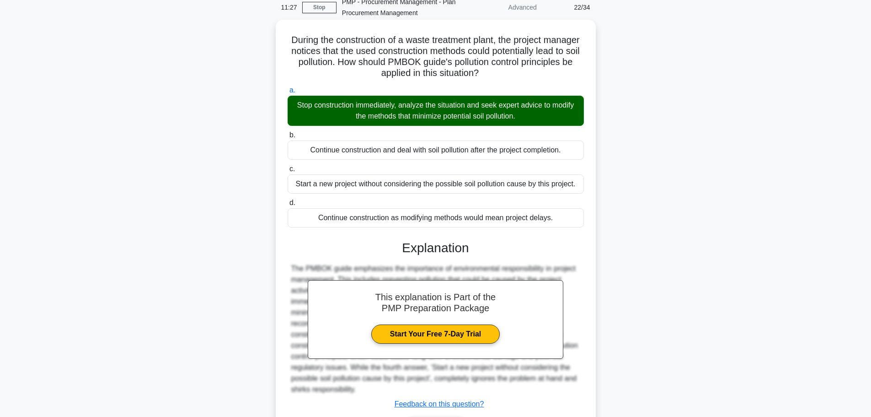
scroll to position [104, 0]
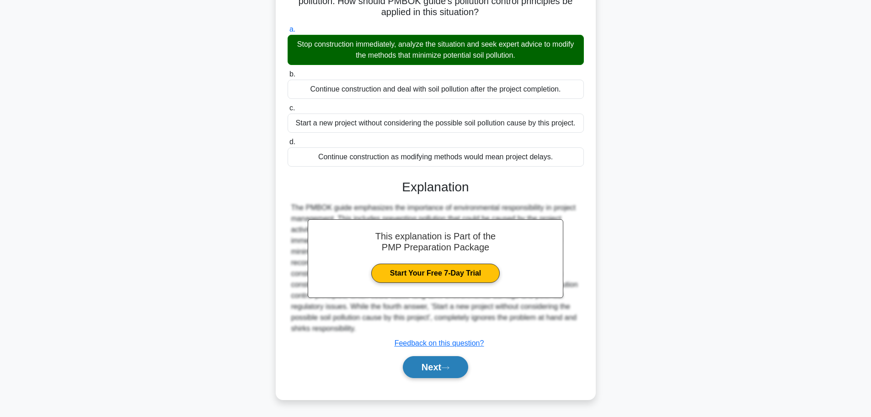
click at [449, 367] on icon at bounding box center [445, 367] width 8 height 5
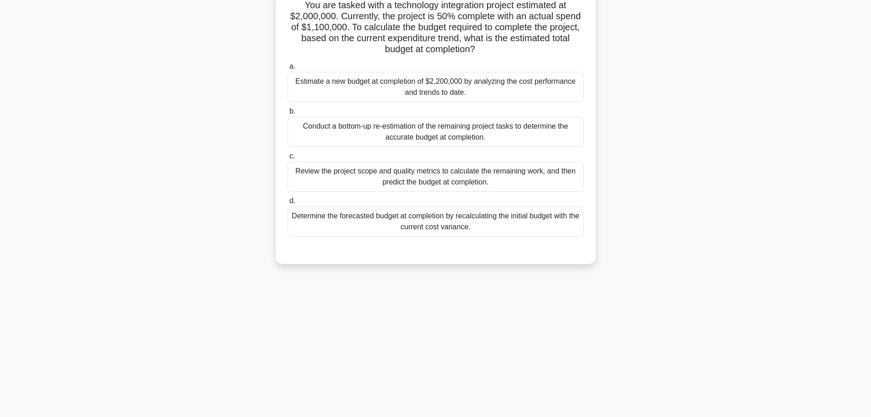
scroll to position [32, 0]
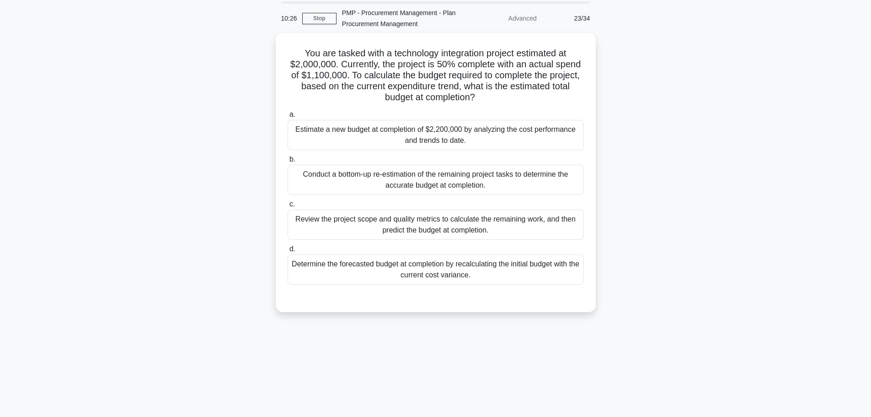
click at [208, 86] on div "You are tasked with a technology integration project estimated at $2,000,000. C…" at bounding box center [436, 178] width 604 height 290
click at [171, 193] on div "You are tasked with a technology integration project estimated at $2,000,000. C…" at bounding box center [436, 178] width 604 height 290
drag, startPoint x: 811, startPoint y: 94, endPoint x: 789, endPoint y: 97, distance: 22.3
click at [811, 94] on main "8:55 Stop PMP - Procurement Management - Plan Procurement Management Advanced 2…" at bounding box center [435, 230] width 871 height 465
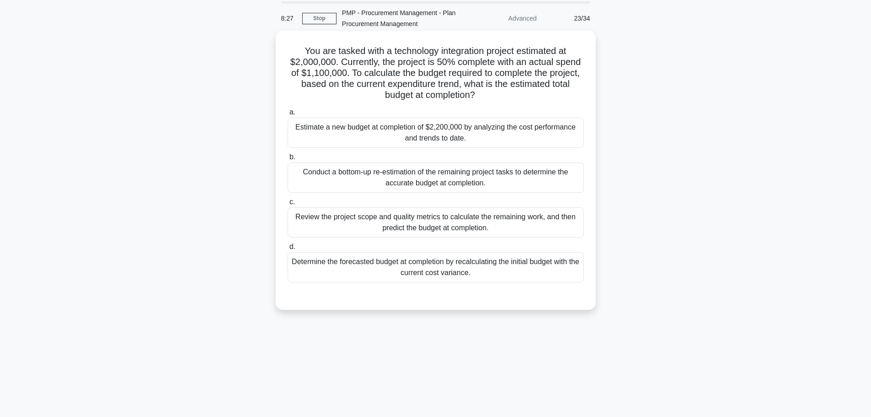
click at [407, 132] on div "Estimate a new budget at completion of $2,200,000 by analyzing the cost perform…" at bounding box center [436, 133] width 296 height 30
click at [288, 115] on input "a. Estimate a new budget at completion of $2,200,000 by analyzing the cost perf…" at bounding box center [288, 112] width 0 height 6
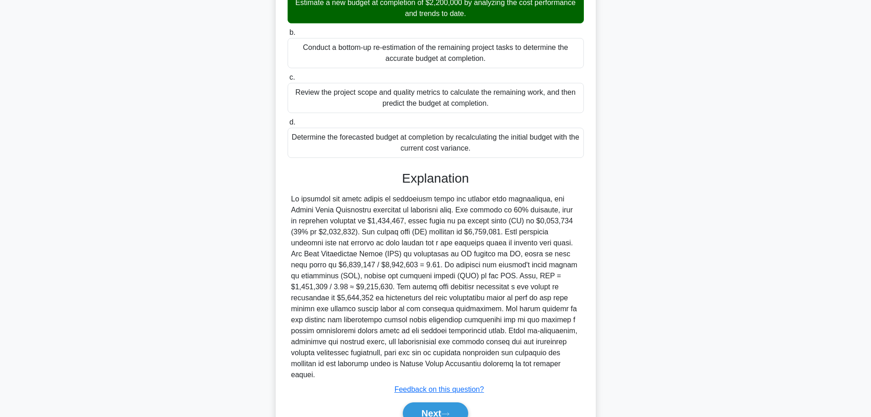
scroll to position [169, 0]
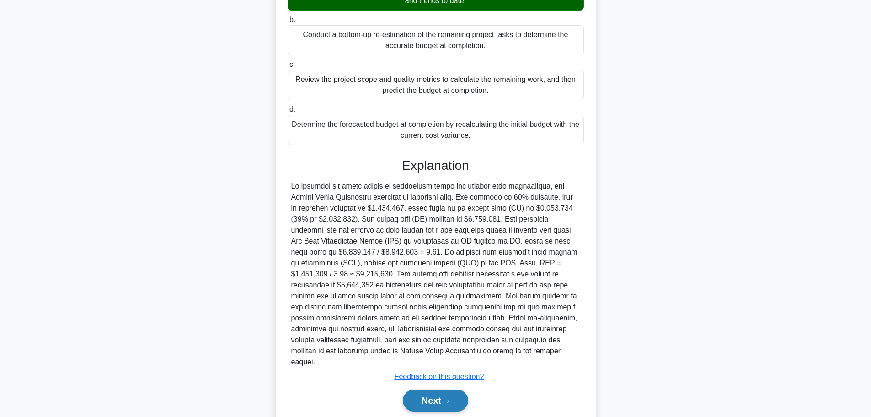
click at [434, 391] on button "Next" at bounding box center [435, 400] width 65 height 22
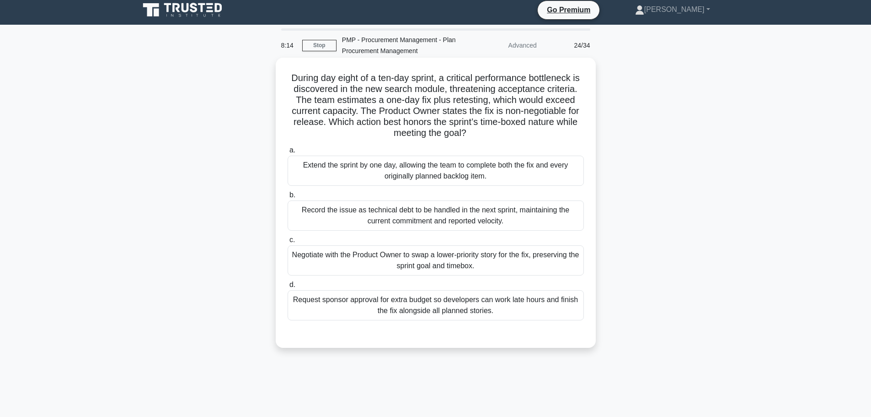
scroll to position [0, 0]
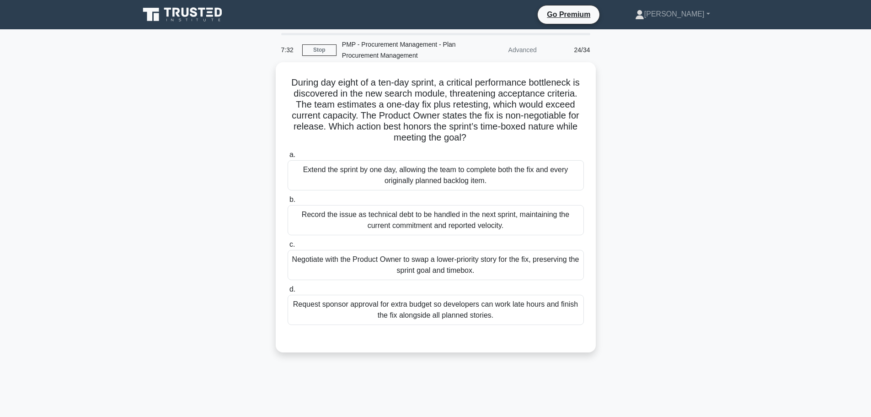
click at [348, 215] on div "Record the issue as technical debt to be handled in the next sprint, maintainin…" at bounding box center [436, 220] width 296 height 30
click at [288, 203] on input "b. Record the issue as technical debt to be handled in the next sprint, maintai…" at bounding box center [288, 200] width 0 height 6
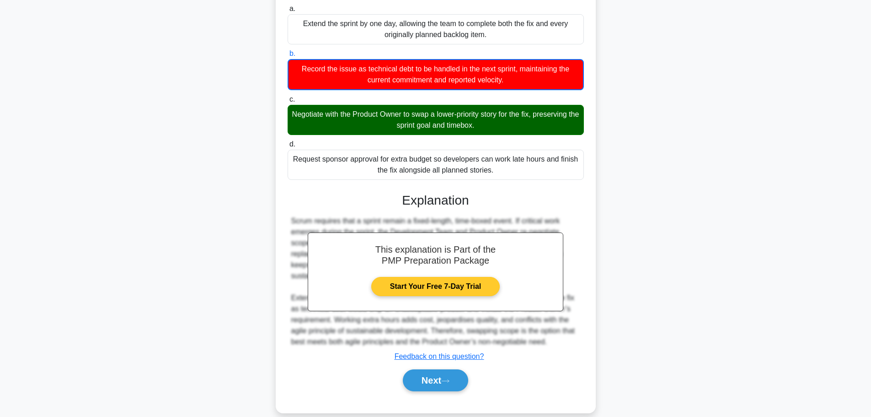
scroll to position [149, 0]
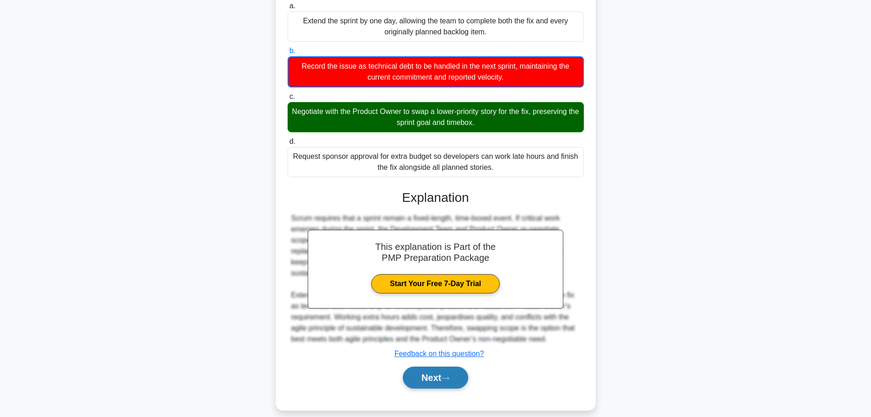
click at [442, 366] on button "Next" at bounding box center [435, 377] width 65 height 22
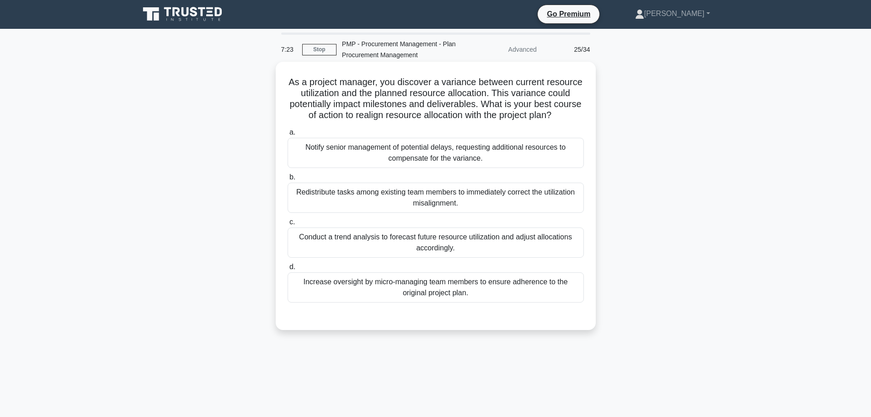
scroll to position [0, 0]
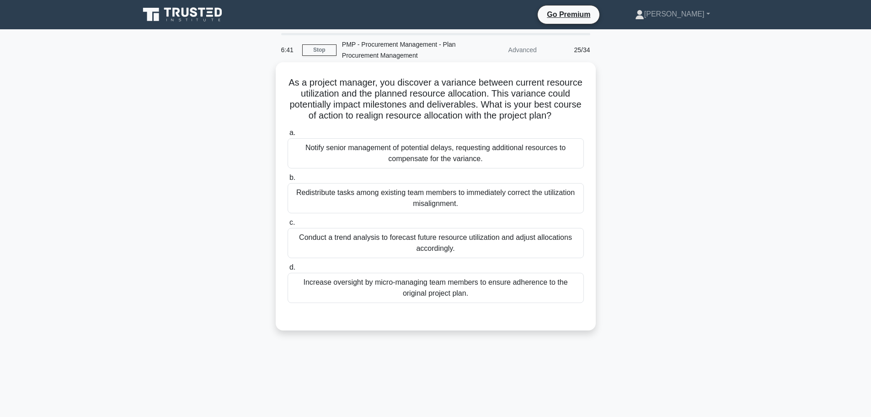
click at [394, 238] on div "Conduct a trend analysis to forecast future resource utilization and adjust all…" at bounding box center [436, 243] width 296 height 30
click at [288, 225] on input "c. Conduct a trend analysis to forecast future resource utilization and adjust …" at bounding box center [288, 222] width 0 height 6
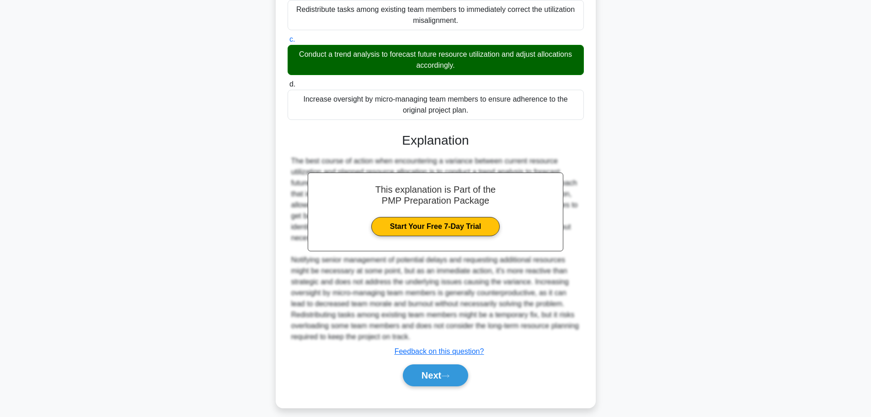
scroll to position [192, 0]
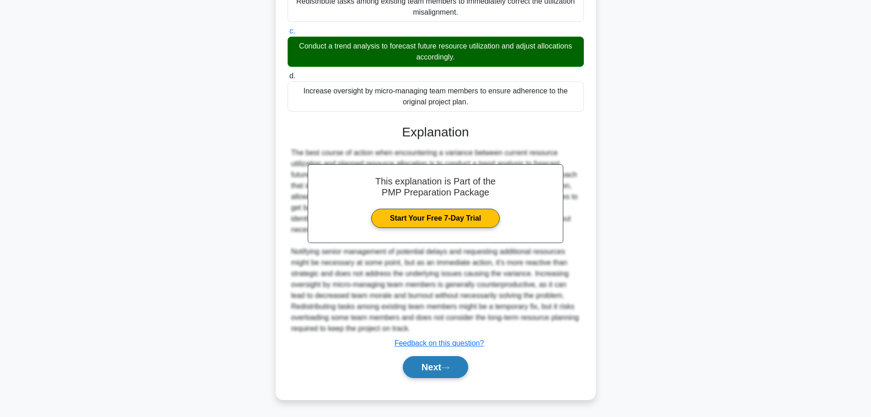
click at [424, 365] on button "Next" at bounding box center [435, 367] width 65 height 22
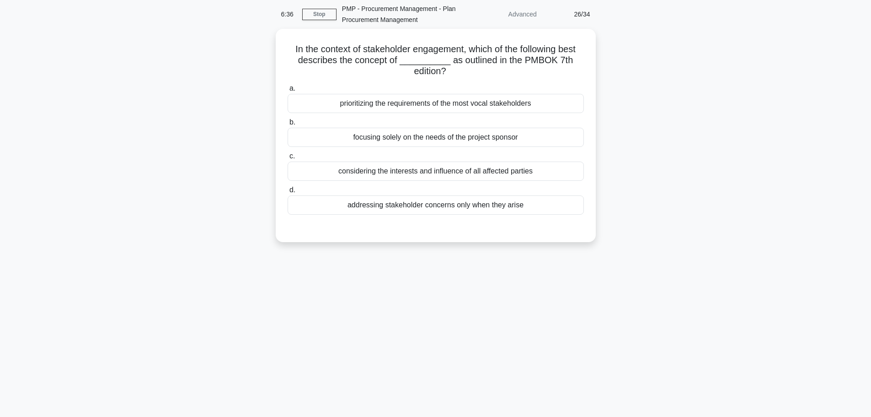
scroll to position [0, 0]
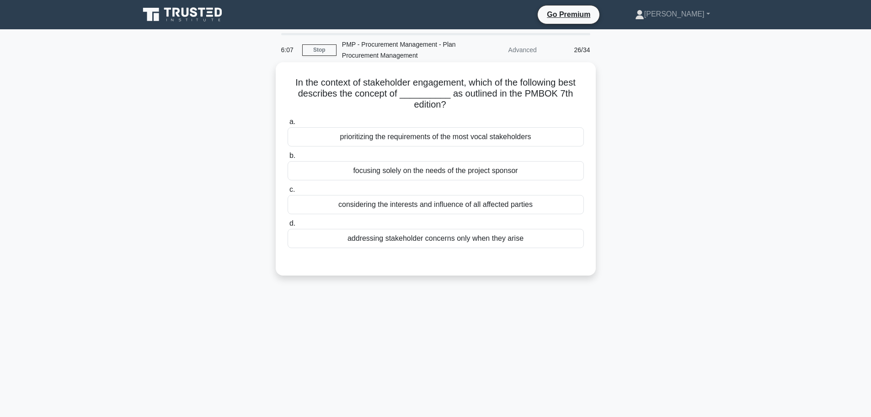
click at [401, 203] on div "considering the interests and influence of all affected parties" at bounding box center [436, 204] width 296 height 19
click at [288, 193] on input "c. considering the interests and influence of all affected parties" at bounding box center [288, 190] width 0 height 6
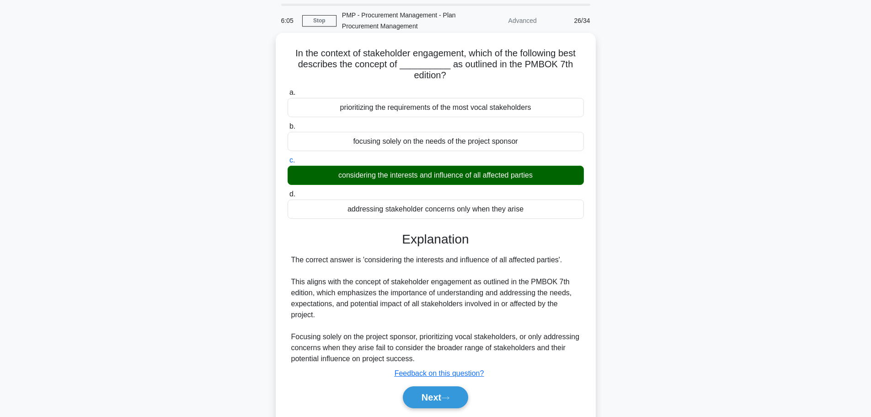
scroll to position [46, 0]
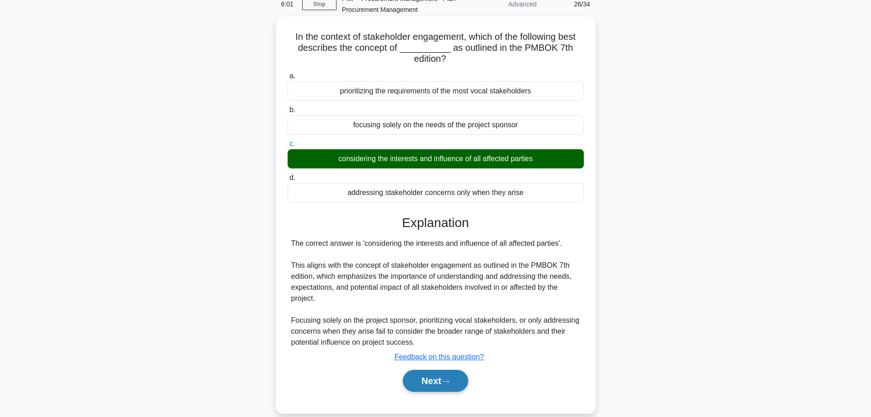
click at [436, 381] on button "Next" at bounding box center [435, 380] width 65 height 22
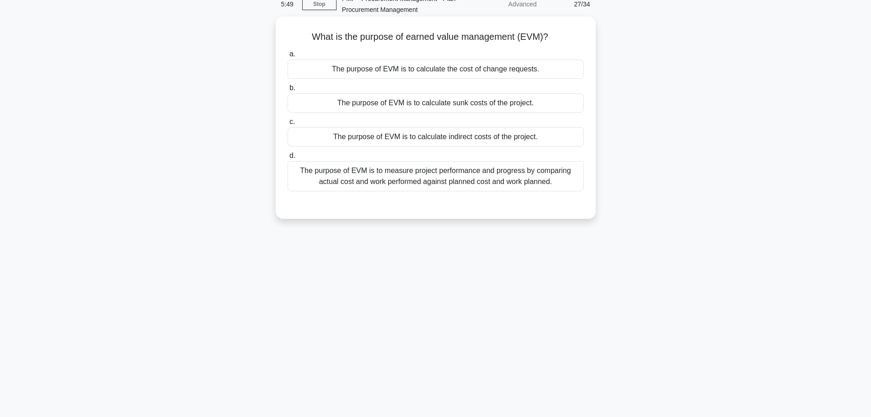
click at [423, 174] on div "The purpose of EVM is to measure project performance and progress by comparing …" at bounding box center [436, 176] width 296 height 30
click at [288, 159] on input "d. The purpose of EVM is to measure project performance and progress by compari…" at bounding box center [288, 156] width 0 height 6
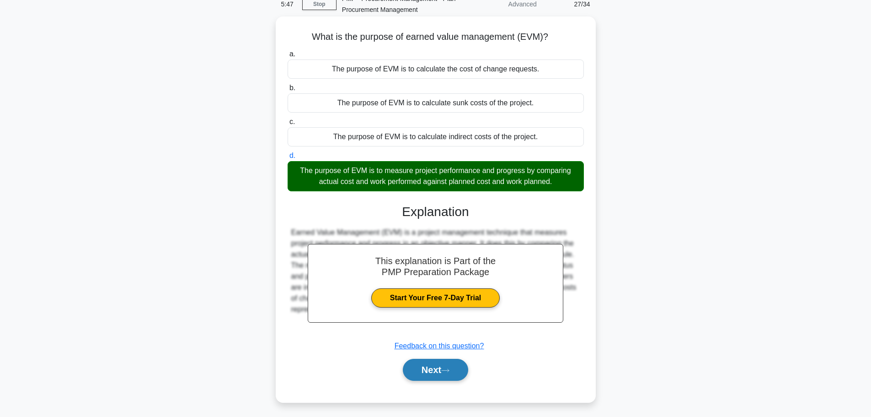
click at [437, 372] on button "Next" at bounding box center [435, 370] width 65 height 22
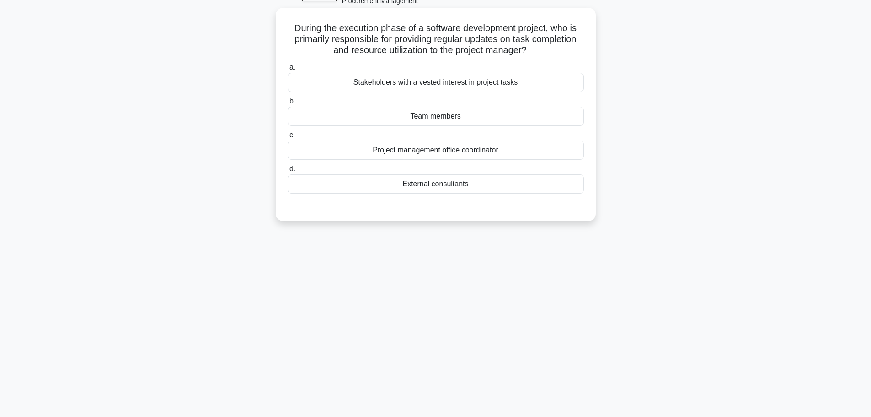
scroll to position [0, 0]
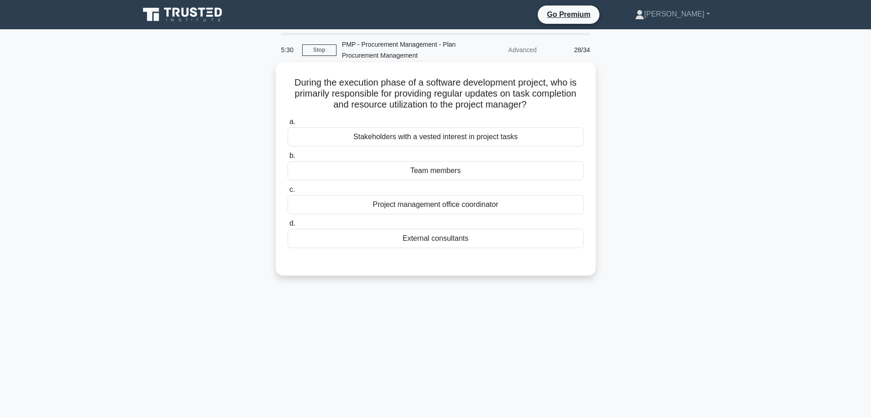
click at [449, 167] on div "Team members" at bounding box center [436, 170] width 296 height 19
click at [288, 159] on input "b. Team members" at bounding box center [288, 156] width 0 height 6
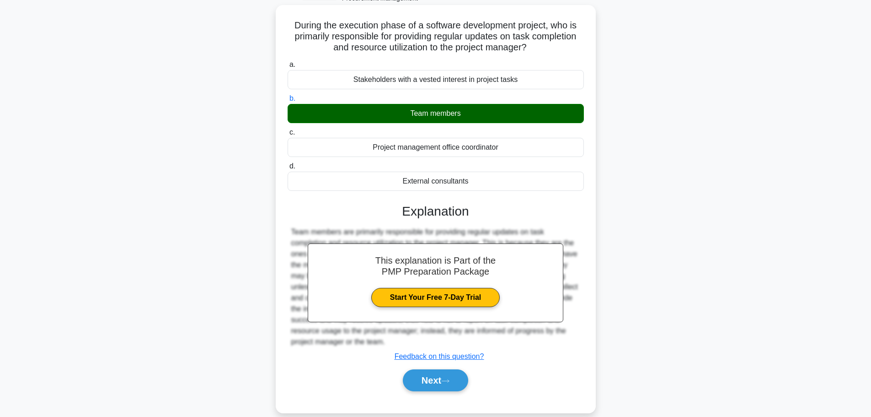
scroll to position [77, 0]
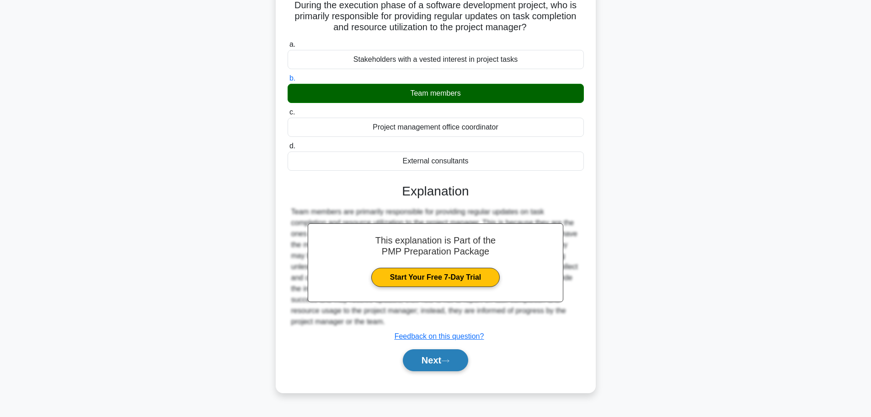
click at [436, 364] on button "Next" at bounding box center [435, 360] width 65 height 22
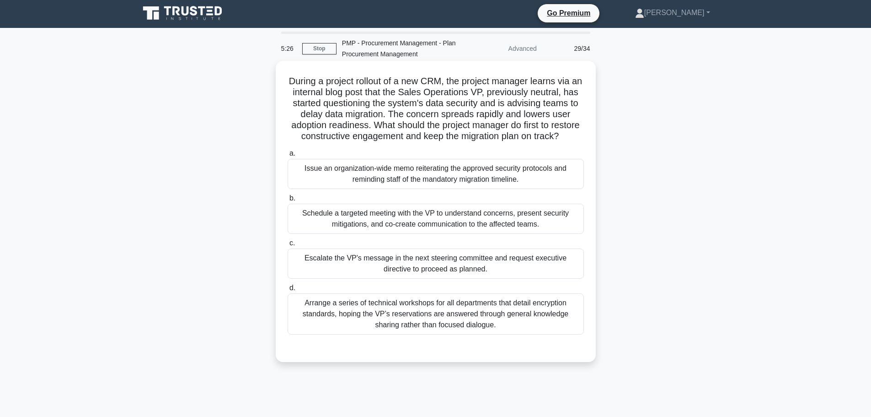
scroll to position [0, 0]
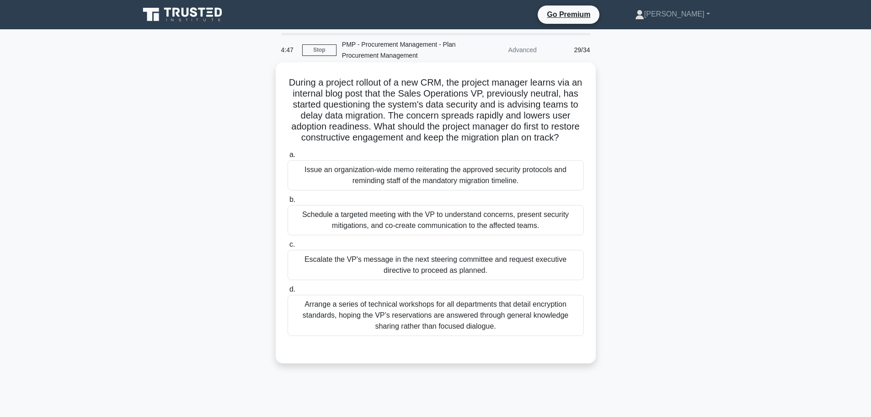
click at [431, 330] on div "Arrange a series of technical workshops for all departments that detail encrypt…" at bounding box center [436, 314] width 296 height 41
click at [288, 292] on input "d. Arrange a series of technical workshops for all departments that detail encr…" at bounding box center [288, 289] width 0 height 6
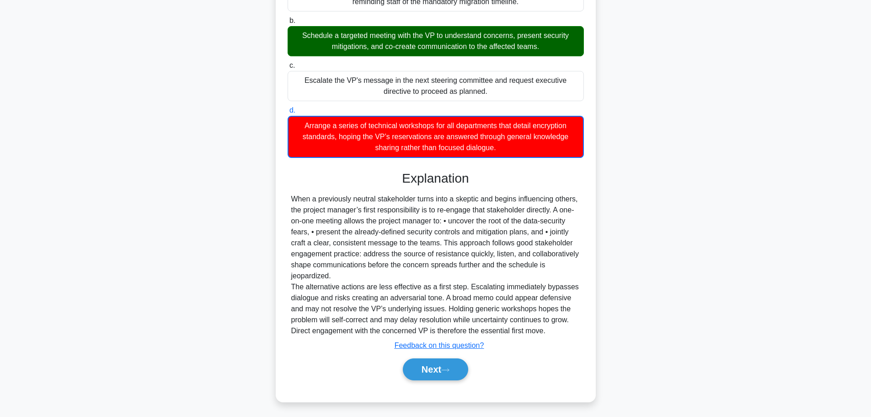
scroll to position [193, 0]
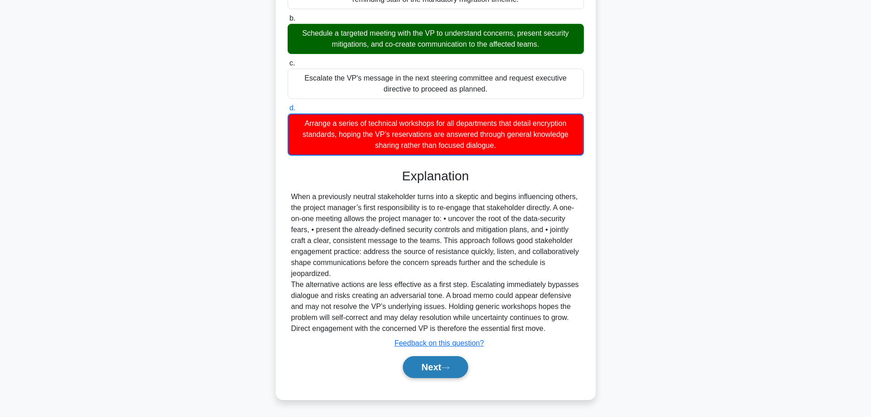
click at [440, 373] on button "Next" at bounding box center [435, 367] width 65 height 22
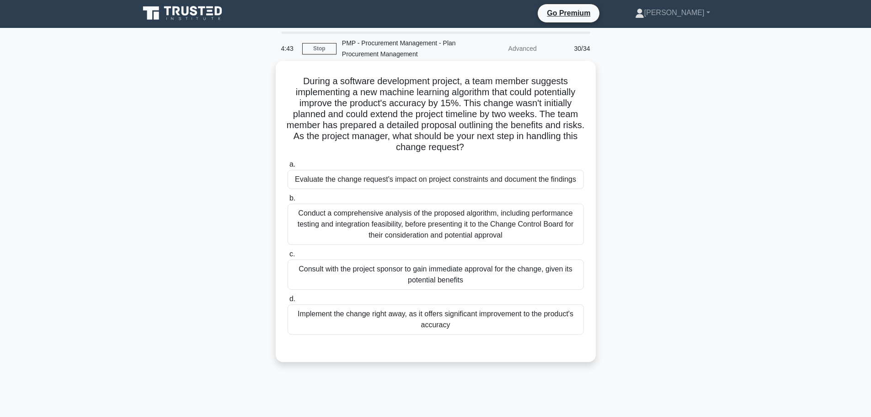
scroll to position [0, 0]
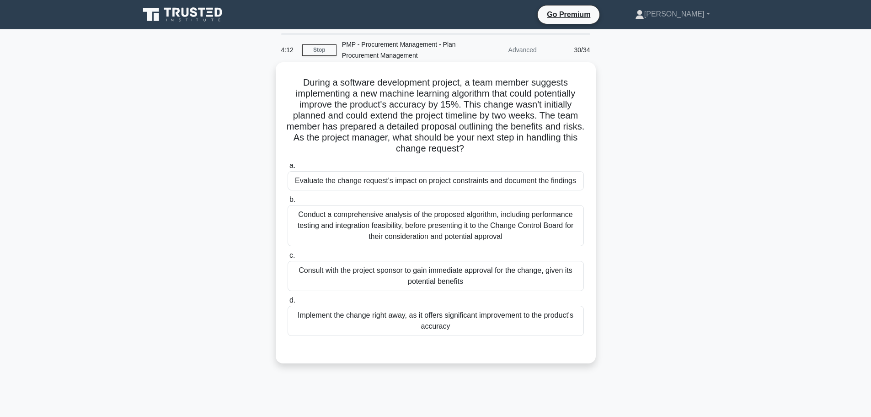
click at [427, 225] on div "Conduct a comprehensive analysis of the proposed algorithm, including performan…" at bounding box center [436, 225] width 296 height 41
click at [288, 203] on input "b. Conduct a comprehensive analysis of the proposed algorithm, including perfor…" at bounding box center [288, 200] width 0 height 6
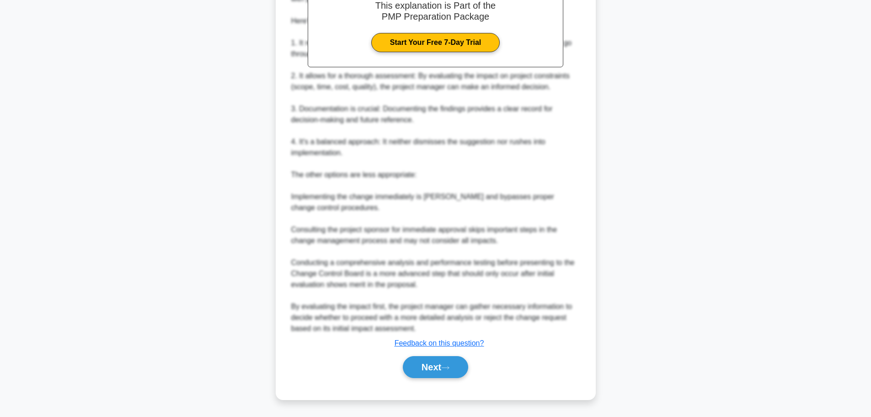
scroll to position [412, 0]
click at [436, 366] on button "Next" at bounding box center [435, 367] width 65 height 22
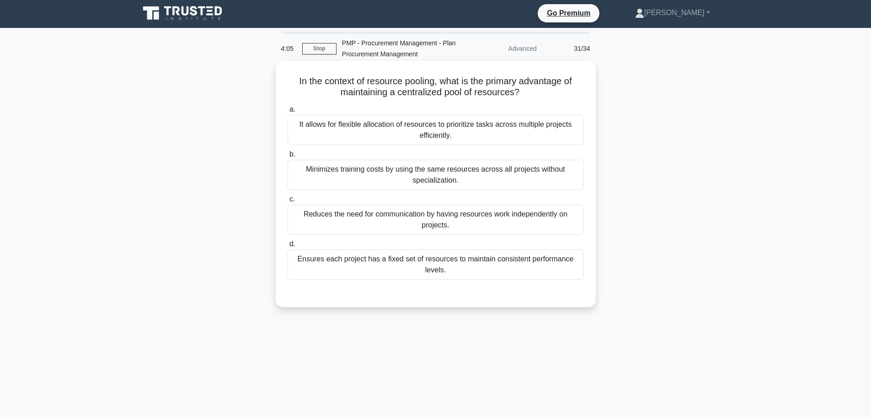
scroll to position [0, 0]
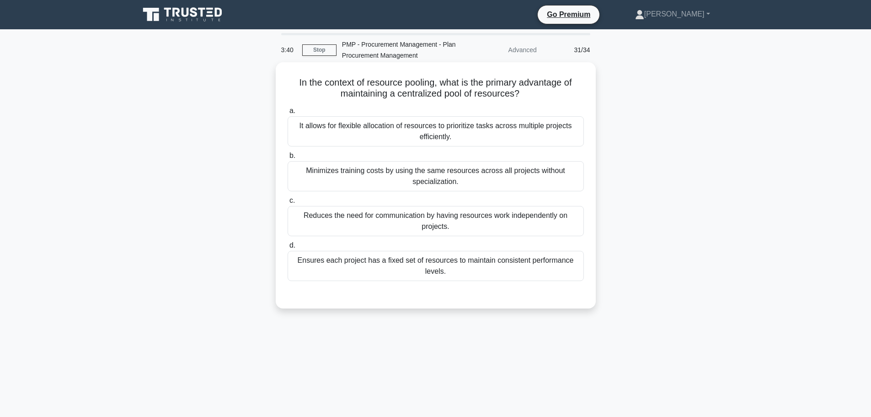
click at [432, 132] on div "It allows for flexible allocation of resources to prioritize tasks across multi…" at bounding box center [436, 131] width 296 height 30
click at [288, 114] on input "a. It allows for flexible allocation of resources to prioritize tasks across mu…" at bounding box center [288, 111] width 0 height 6
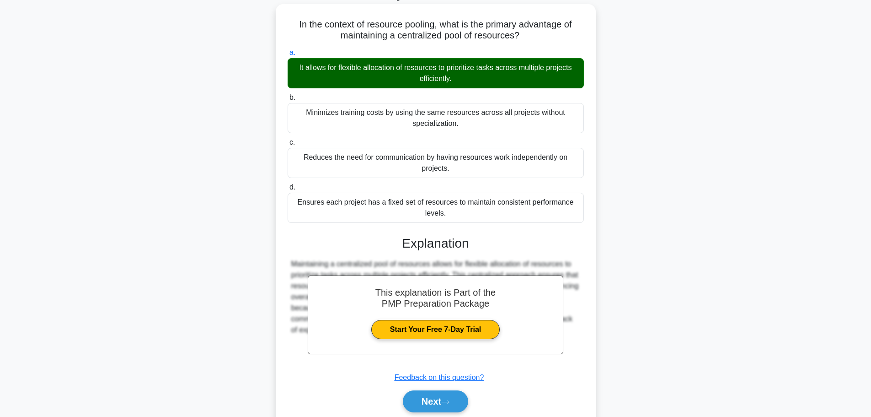
scroll to position [93, 0]
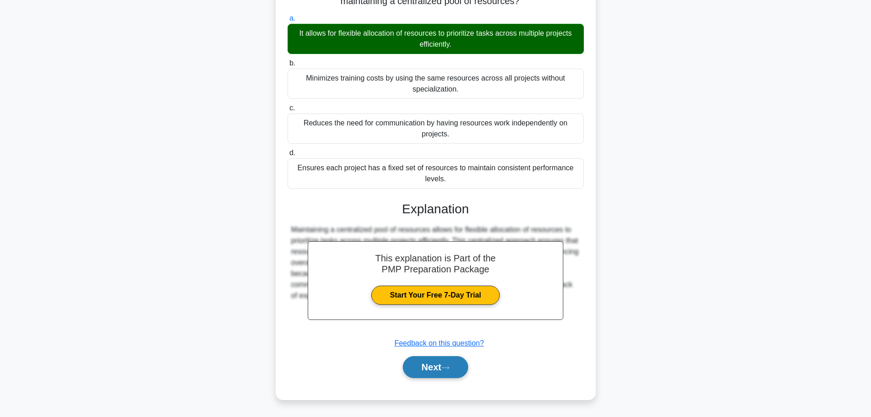
click at [432, 369] on button "Next" at bounding box center [435, 367] width 65 height 22
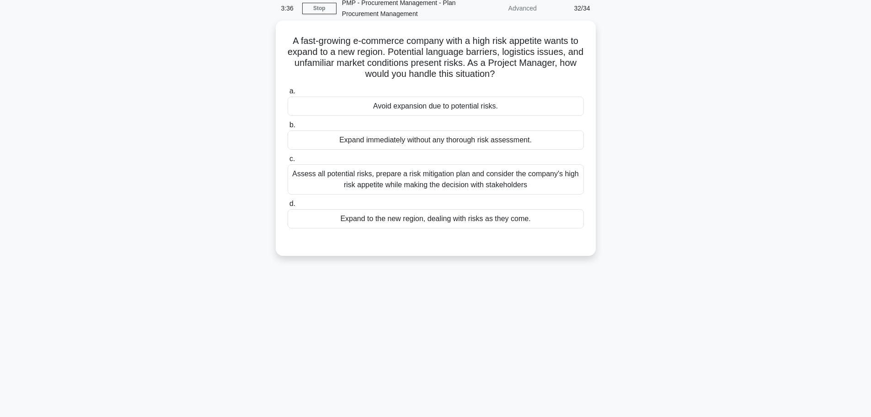
scroll to position [0, 0]
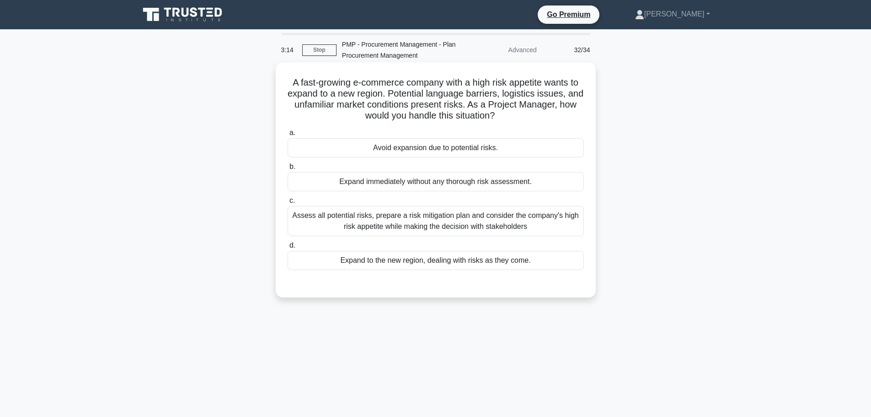
click at [414, 219] on div "Assess all potential risks, prepare a risk mitigation plan and consider the com…" at bounding box center [436, 221] width 296 height 30
click at [288, 203] on input "c. Assess all potential risks, prepare a risk mitigation plan and consider the …" at bounding box center [288, 201] width 0 height 6
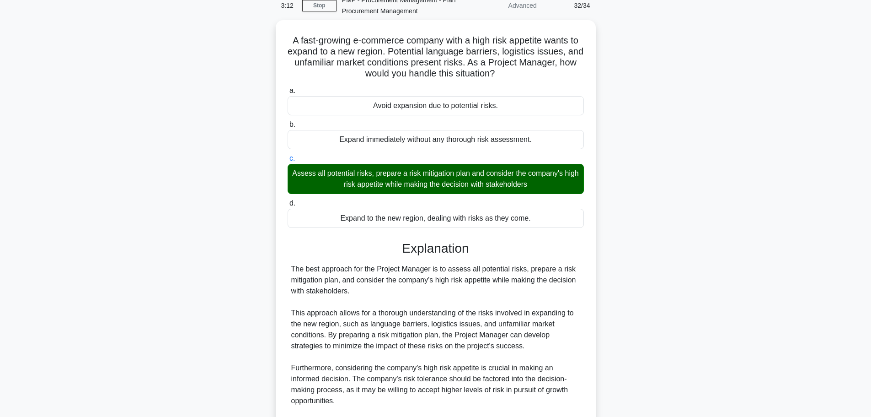
scroll to position [181, 0]
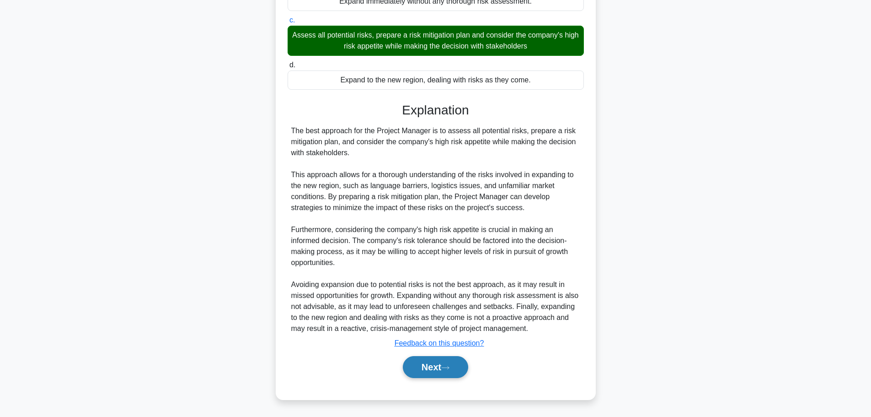
click at [430, 366] on button "Next" at bounding box center [435, 367] width 65 height 22
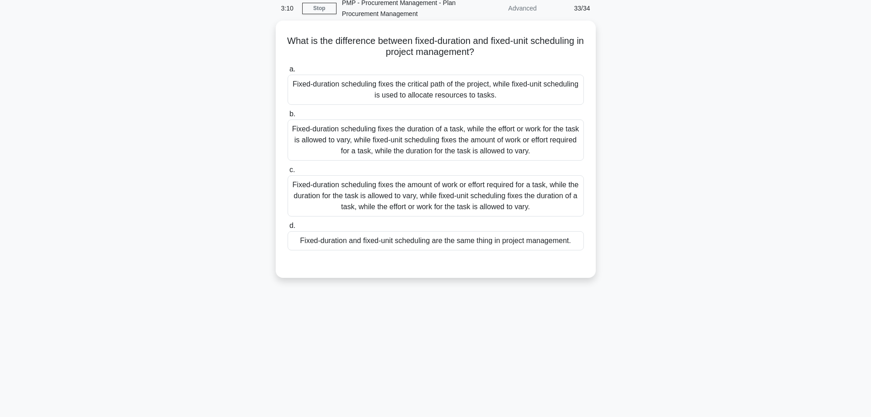
scroll to position [0, 0]
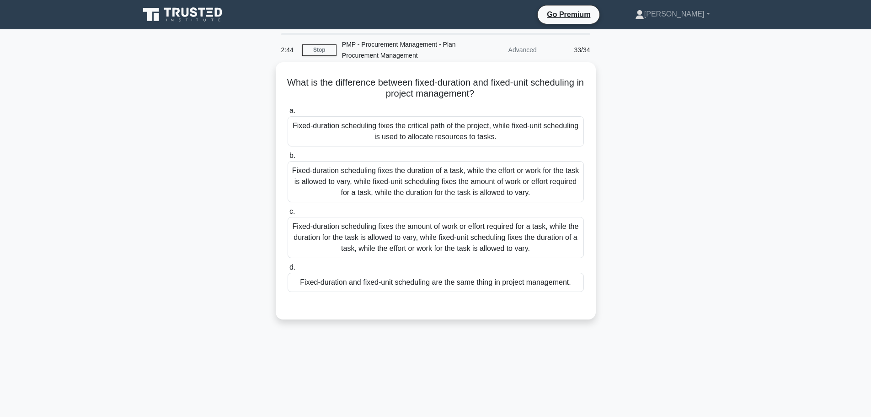
click at [434, 235] on div "Fixed-duration scheduling fixes the amount of work or effort required for a tas…" at bounding box center [436, 237] width 296 height 41
click at [288, 214] on input "c. Fixed-duration scheduling fixes the amount of work or effort required for a …" at bounding box center [288, 212] width 0 height 6
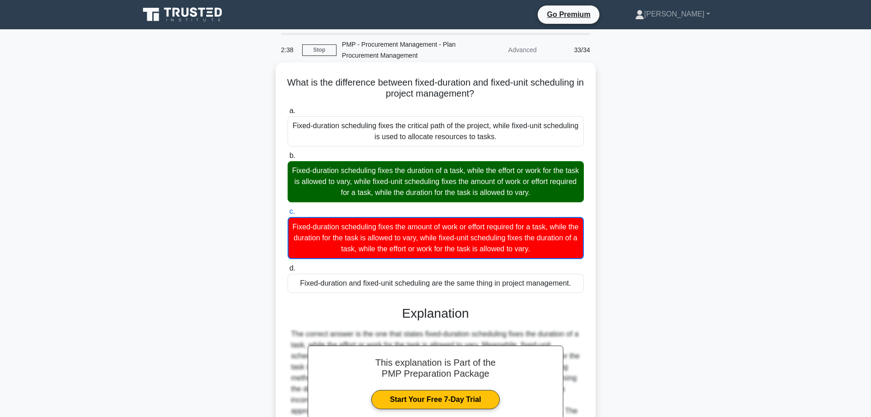
drag, startPoint x: 444, startPoint y: 82, endPoint x: 567, endPoint y: 93, distance: 123.5
click at [567, 93] on h5 "What is the difference between fixed-duration and fixed-unit scheduling in proj…" at bounding box center [436, 88] width 298 height 23
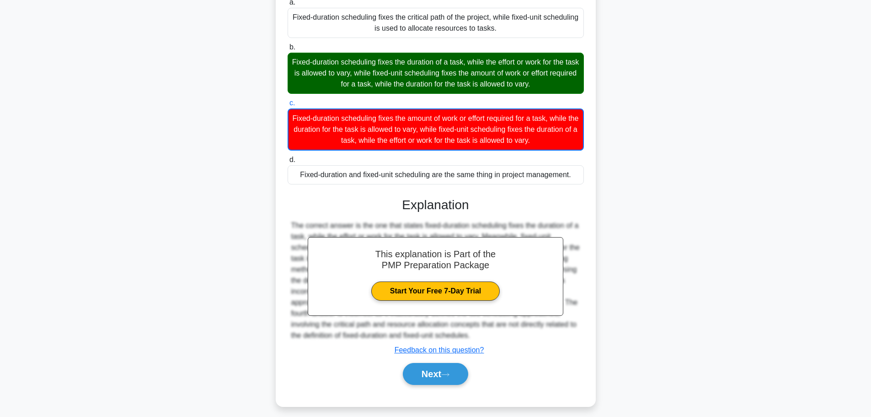
scroll to position [116, 0]
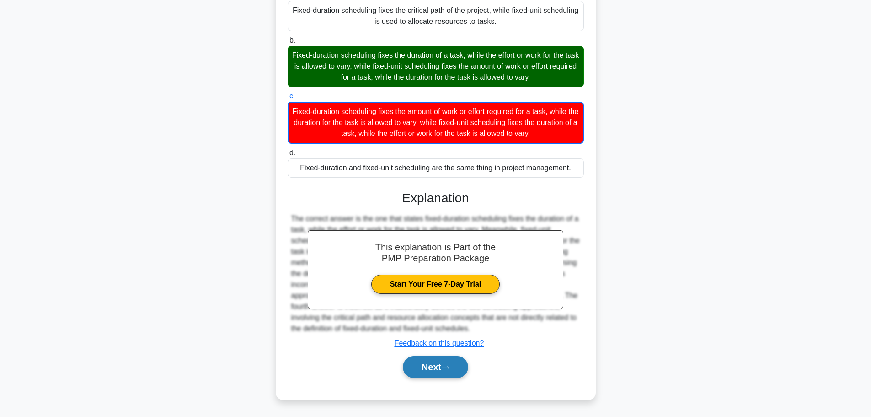
click at [458, 366] on button "Next" at bounding box center [435, 367] width 65 height 22
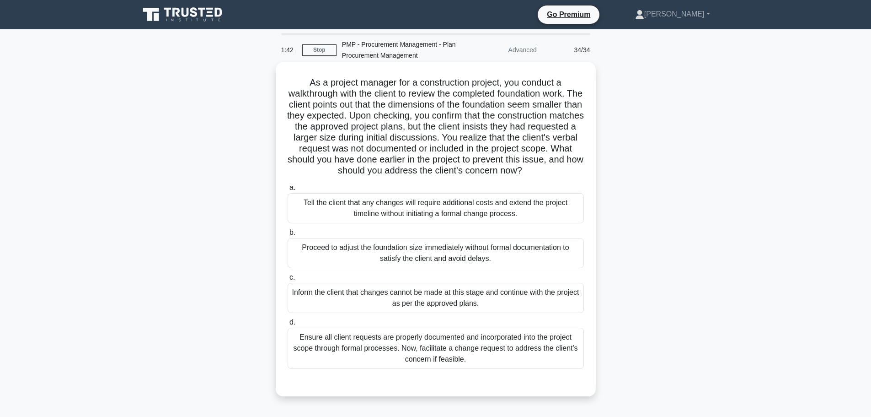
scroll to position [46, 0]
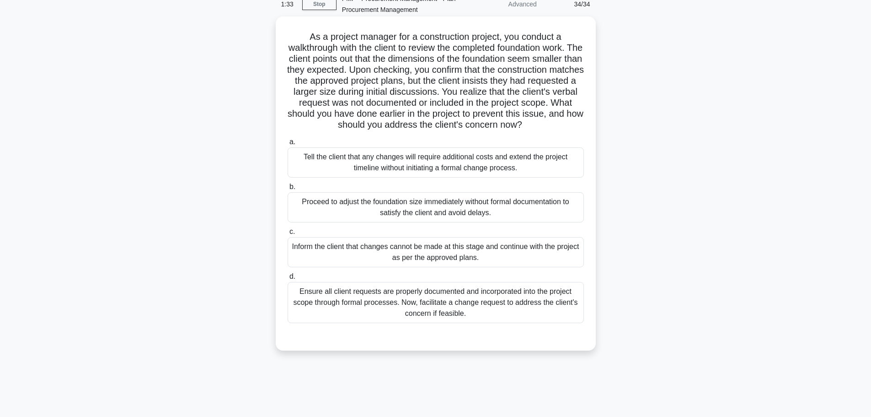
click at [461, 311] on div "Ensure all client requests are properly documented and incorporated into the pr…" at bounding box center [436, 302] width 296 height 41
click at [288, 279] on input "d. Ensure all client requests are properly documented and incorporated into the…" at bounding box center [288, 276] width 0 height 6
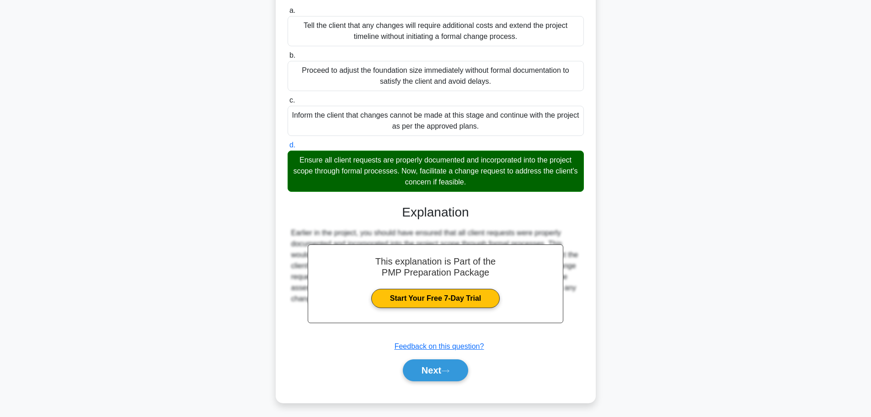
scroll to position [192, 0]
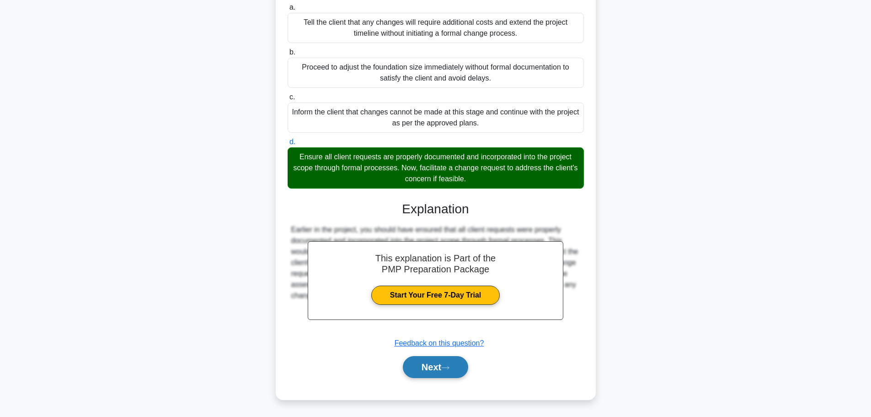
click at [428, 369] on button "Next" at bounding box center [435, 367] width 65 height 22
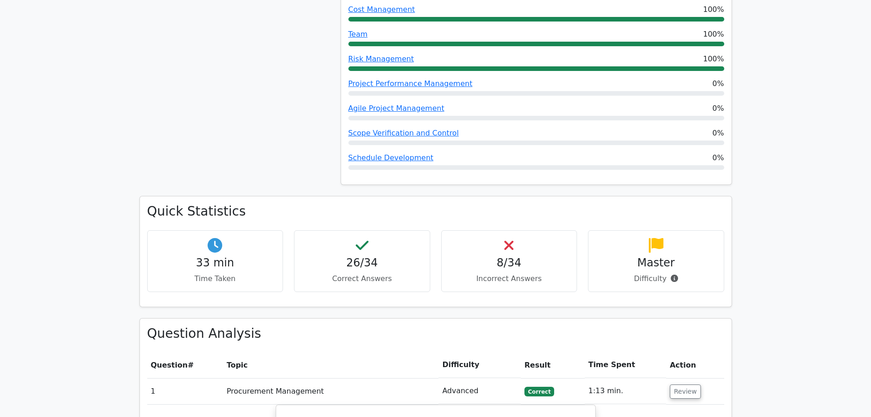
scroll to position [549, 0]
